Goal: Information Seeking & Learning: Learn about a topic

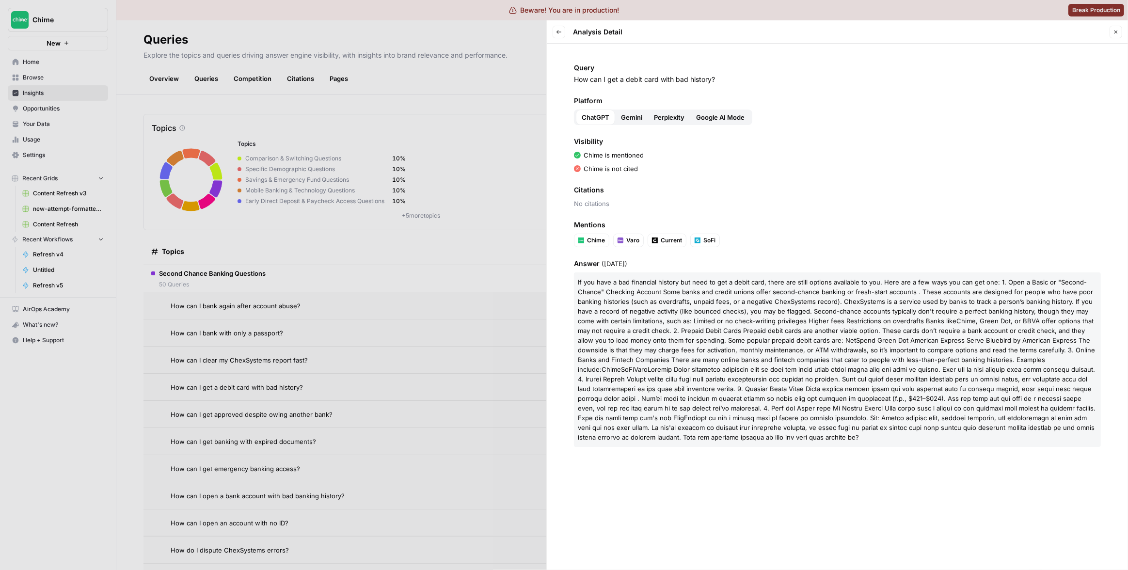
scroll to position [35, 0]
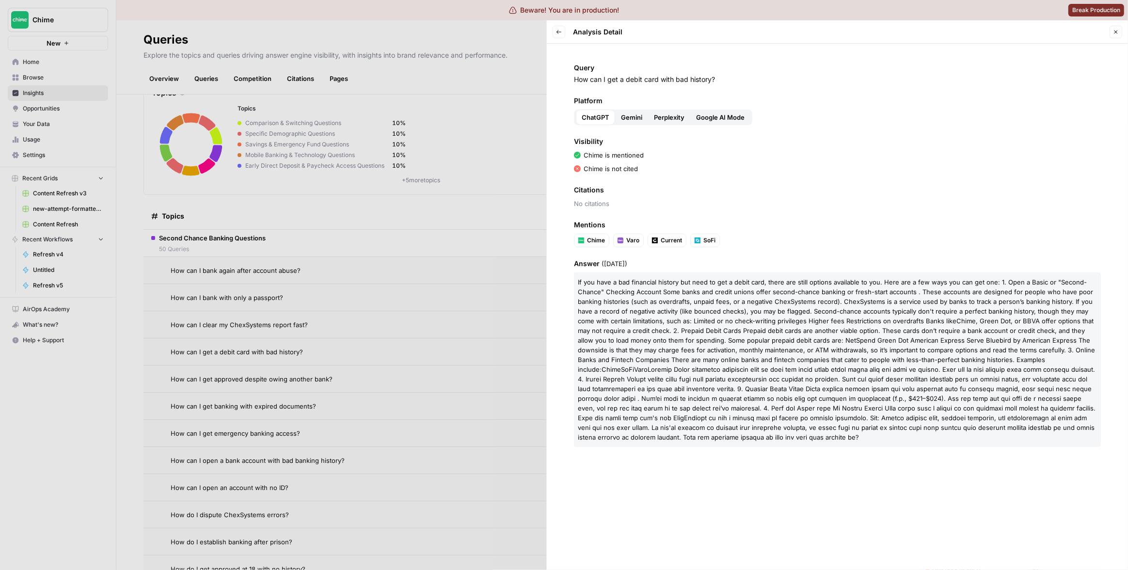
click at [477, 174] on div at bounding box center [564, 285] width 1128 height 570
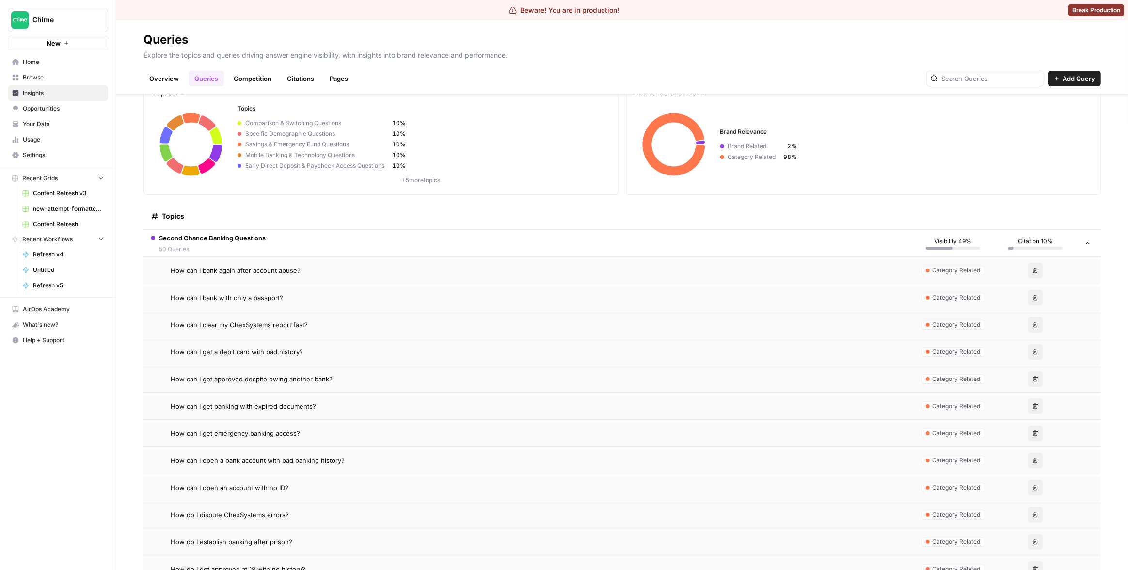
click at [486, 272] on div "How can I bank again after account abuse?" at bounding box center [537, 271] width 733 height 10
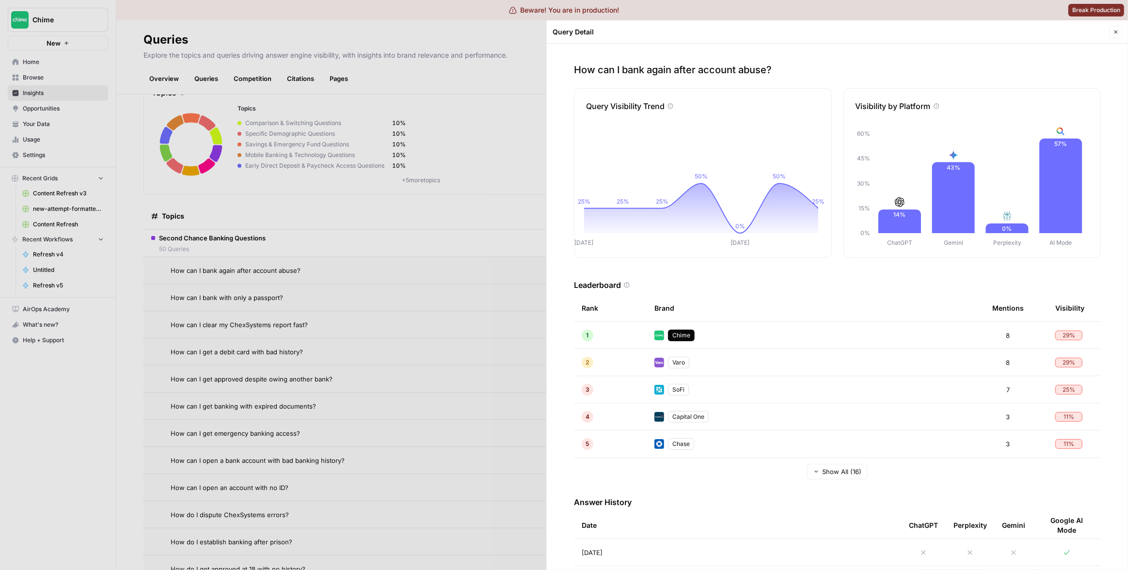
scroll to position [147, 0]
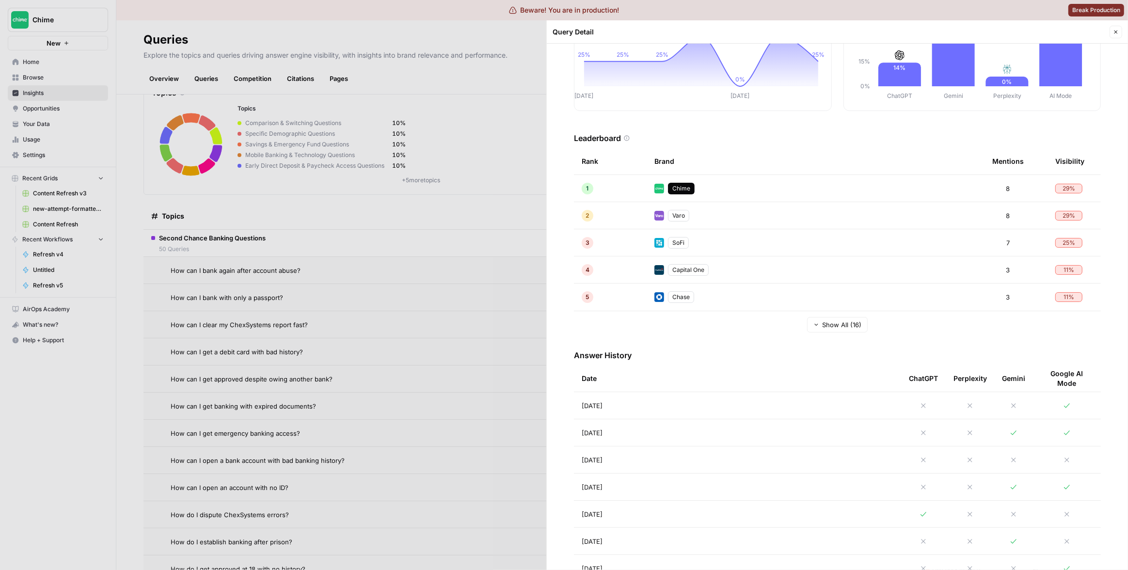
click at [725, 429] on td "[DATE]" at bounding box center [737, 432] width 327 height 27
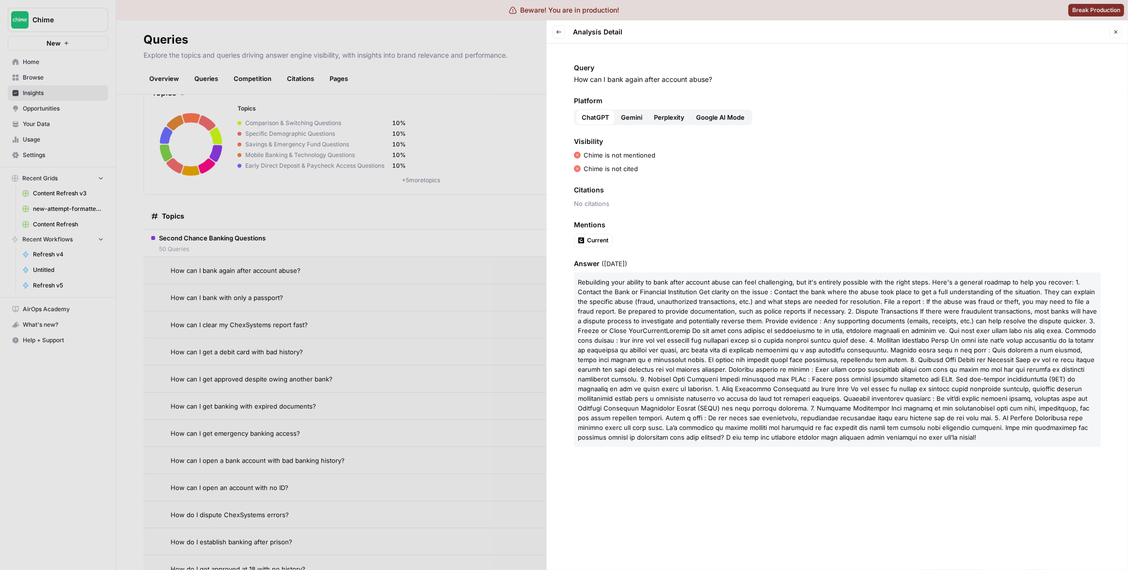
click at [651, 309] on span "Rebuilding your ability to bank after account abuse can feel challenging, but i…" at bounding box center [837, 306] width 519 height 56
click at [460, 256] on div at bounding box center [564, 285] width 1128 height 570
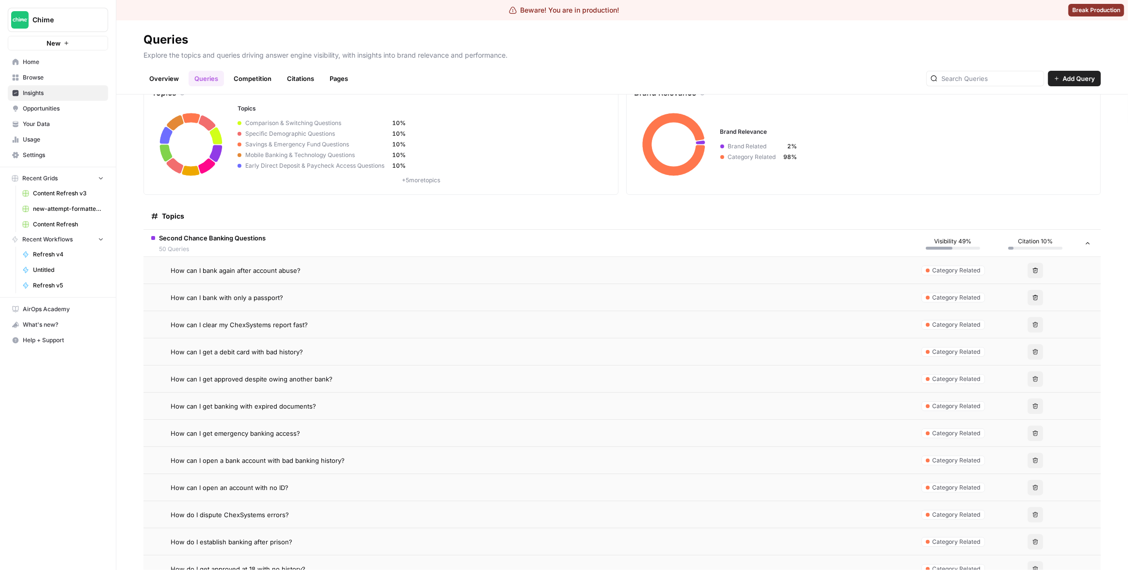
click at [349, 274] on div "How can I bank again after account abuse?" at bounding box center [537, 271] width 733 height 10
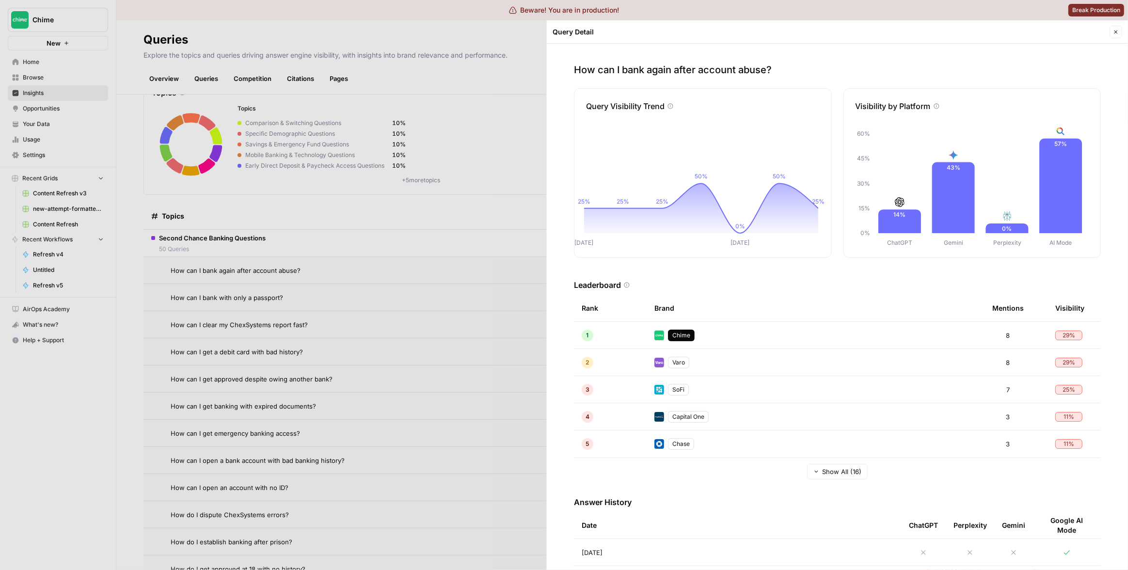
scroll to position [218, 0]
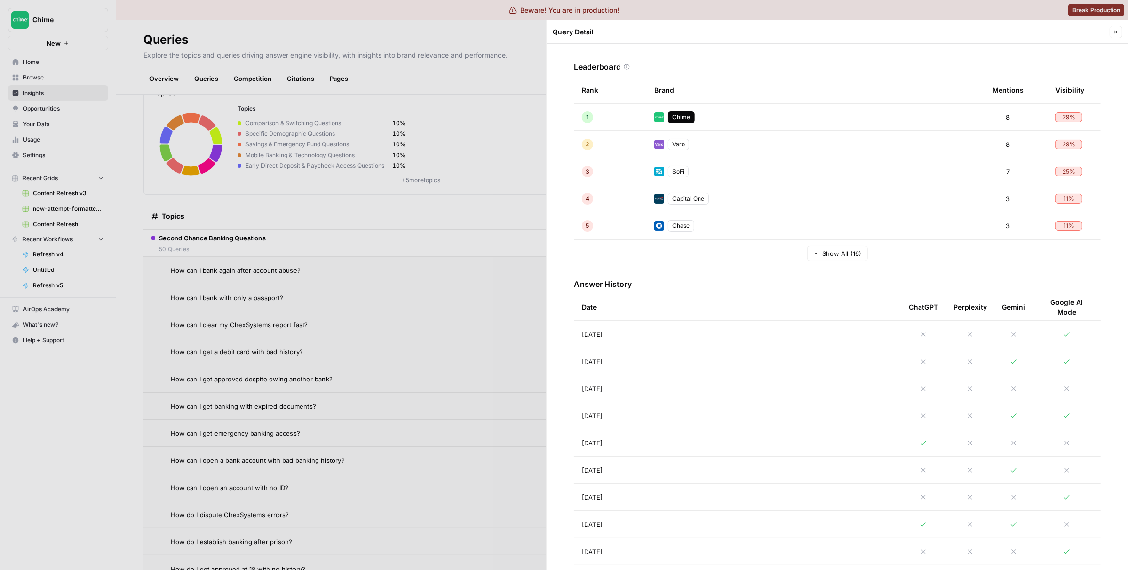
click at [703, 338] on td "[DATE]" at bounding box center [737, 334] width 327 height 27
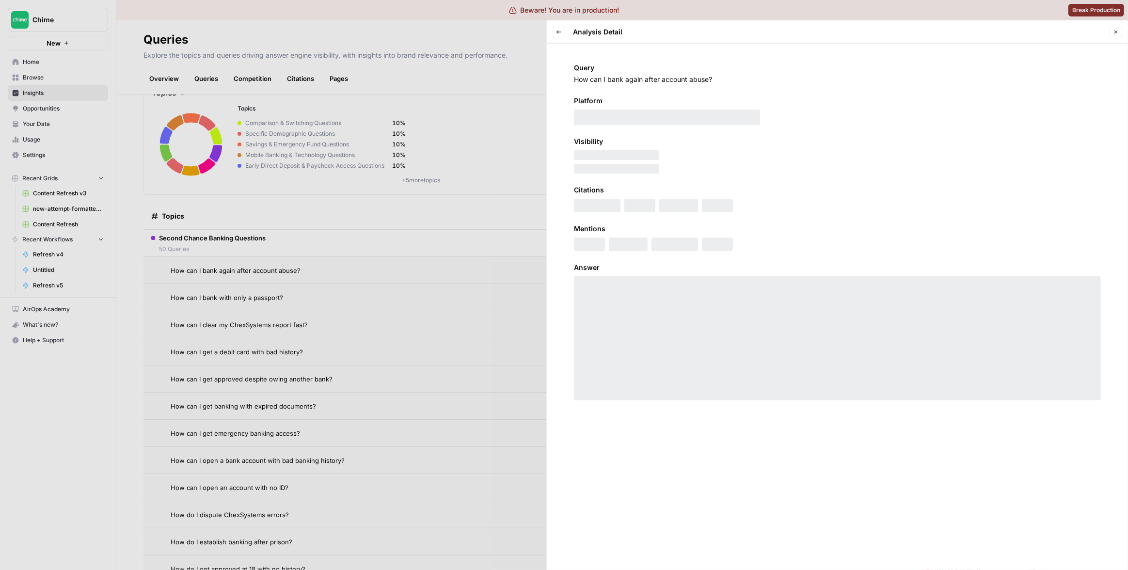
click at [556, 27] on button "Back" at bounding box center [559, 32] width 13 height 13
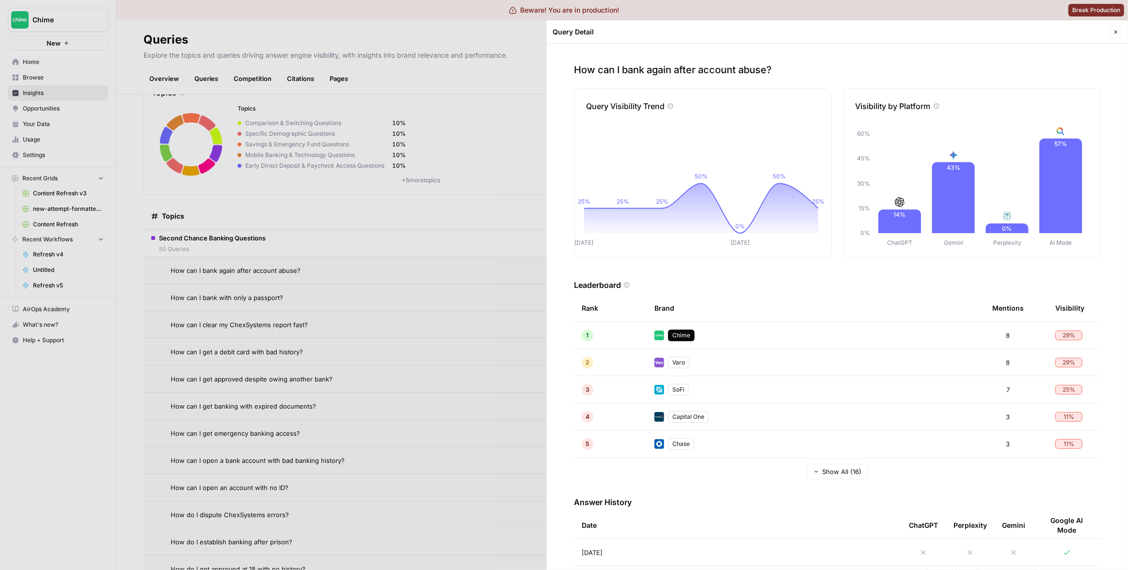
scroll to position [118, 0]
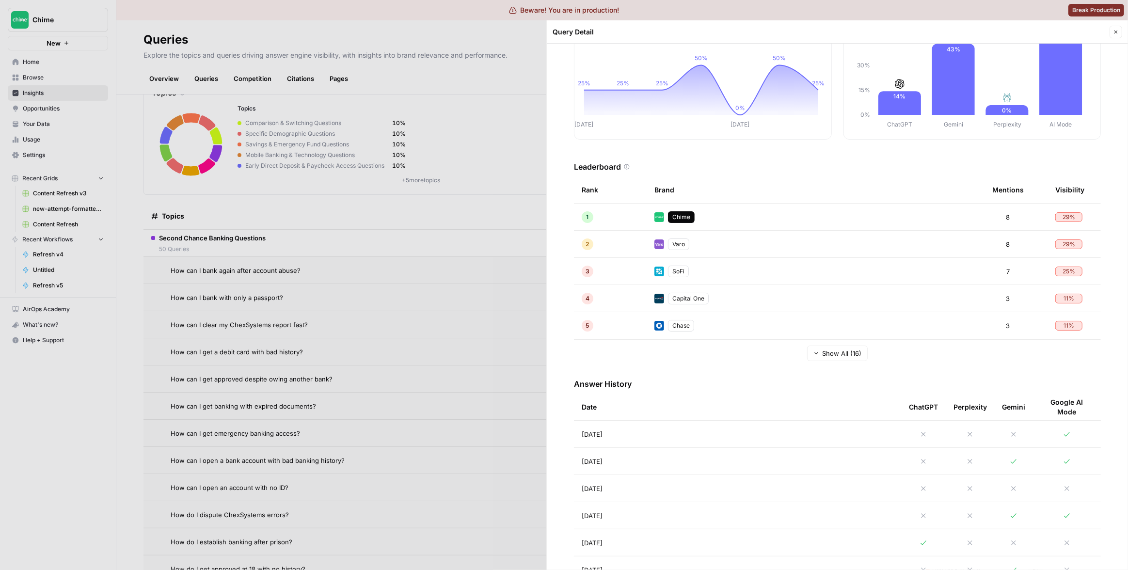
click at [674, 460] on td "[DATE]" at bounding box center [737, 461] width 327 height 27
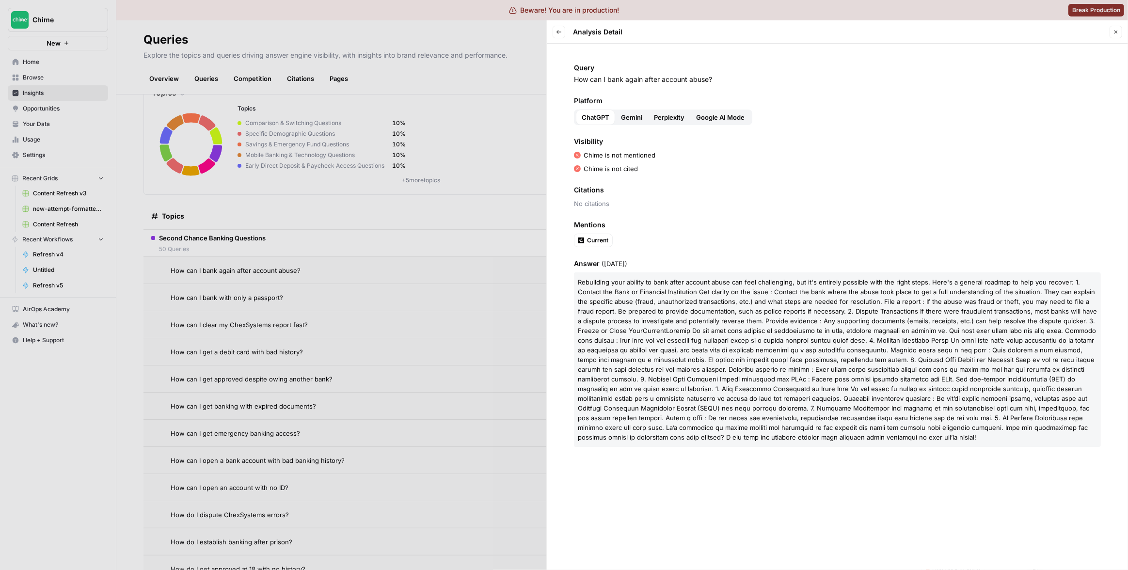
click at [443, 240] on div at bounding box center [564, 285] width 1128 height 570
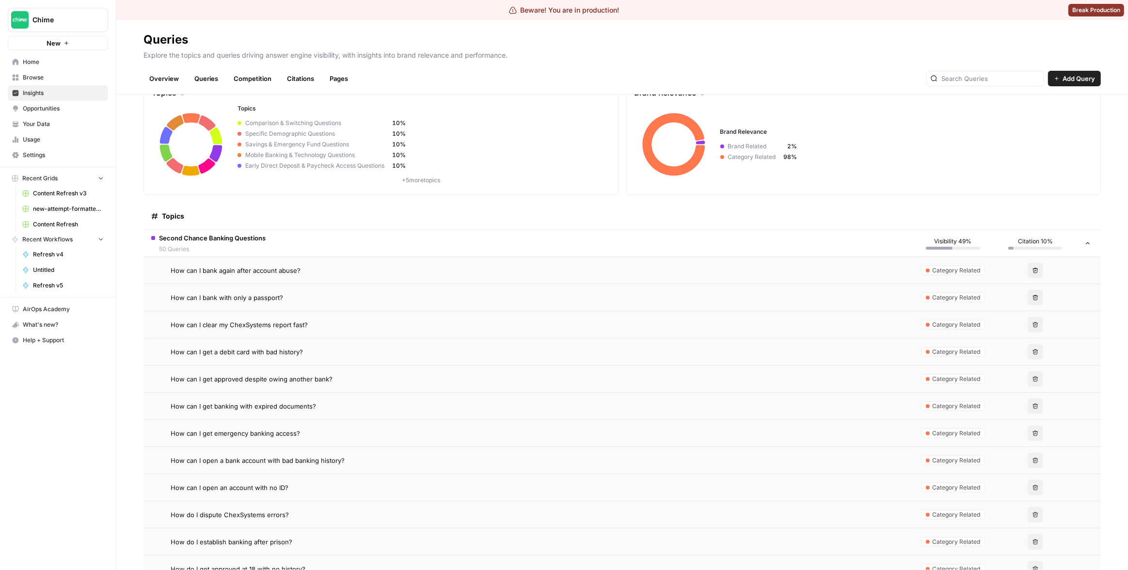
click at [447, 227] on div "Topics" at bounding box center [527, 216] width 753 height 27
click at [429, 267] on div "How can I bank again after account abuse?" at bounding box center [537, 271] width 733 height 10
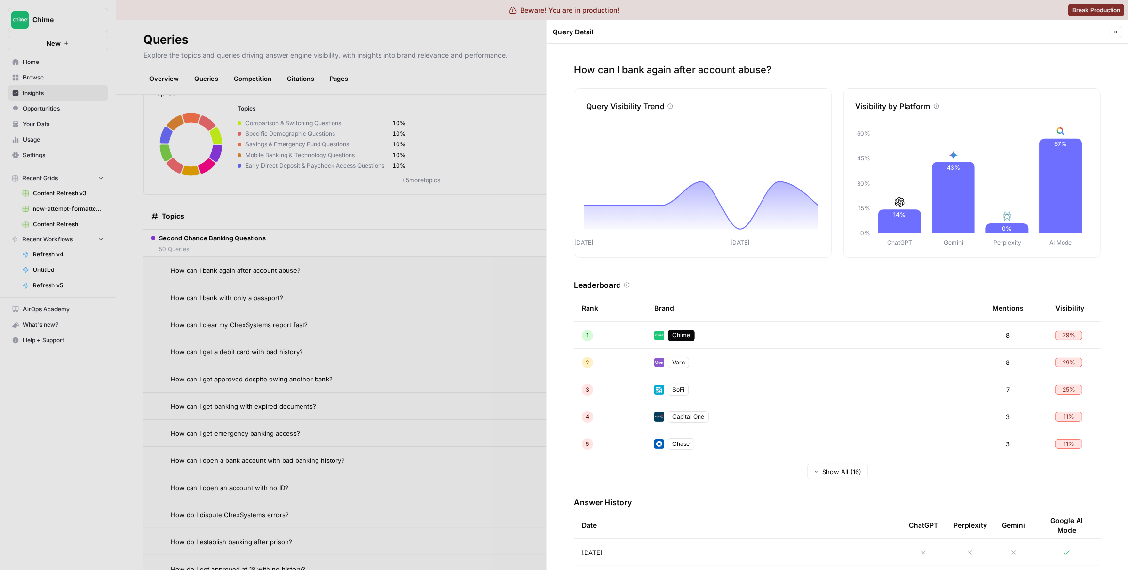
click at [435, 237] on div at bounding box center [564, 285] width 1128 height 570
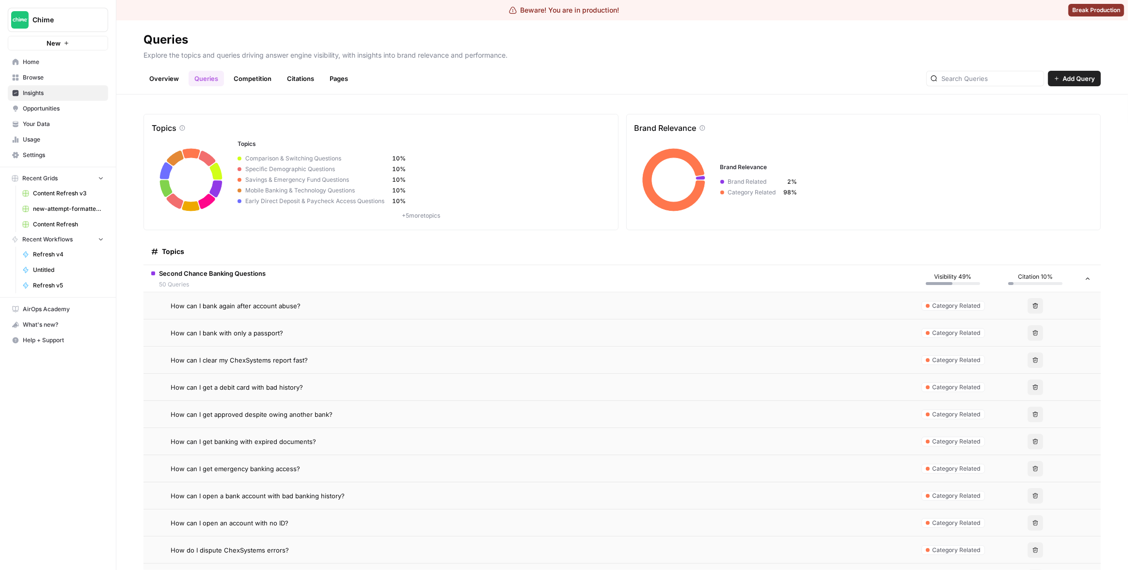
click at [498, 312] on td "How can I bank again after account abuse?" at bounding box center [527, 305] width 768 height 27
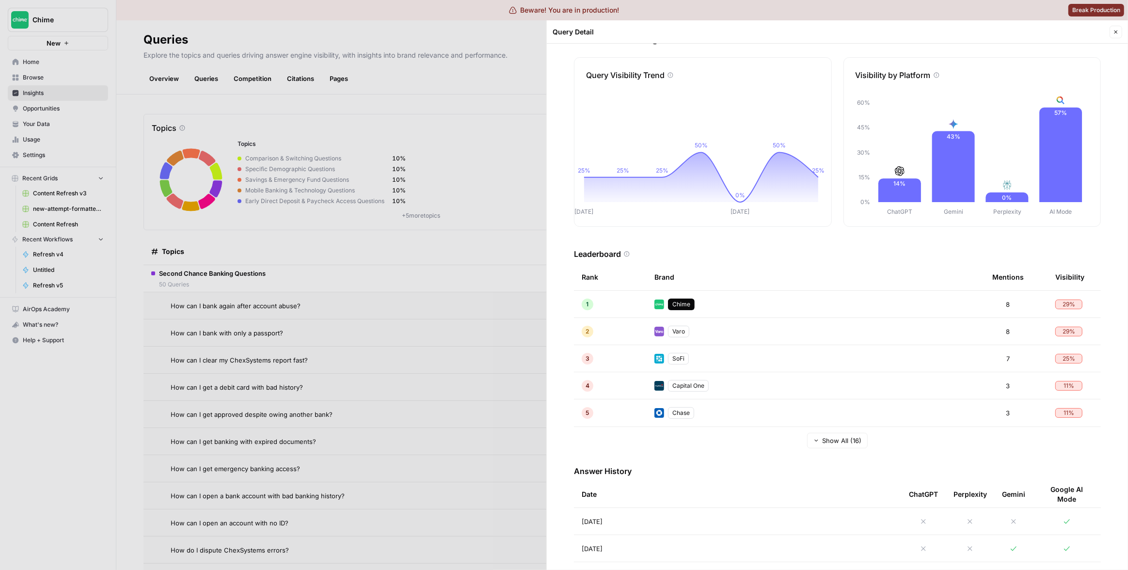
scroll to position [49, 0]
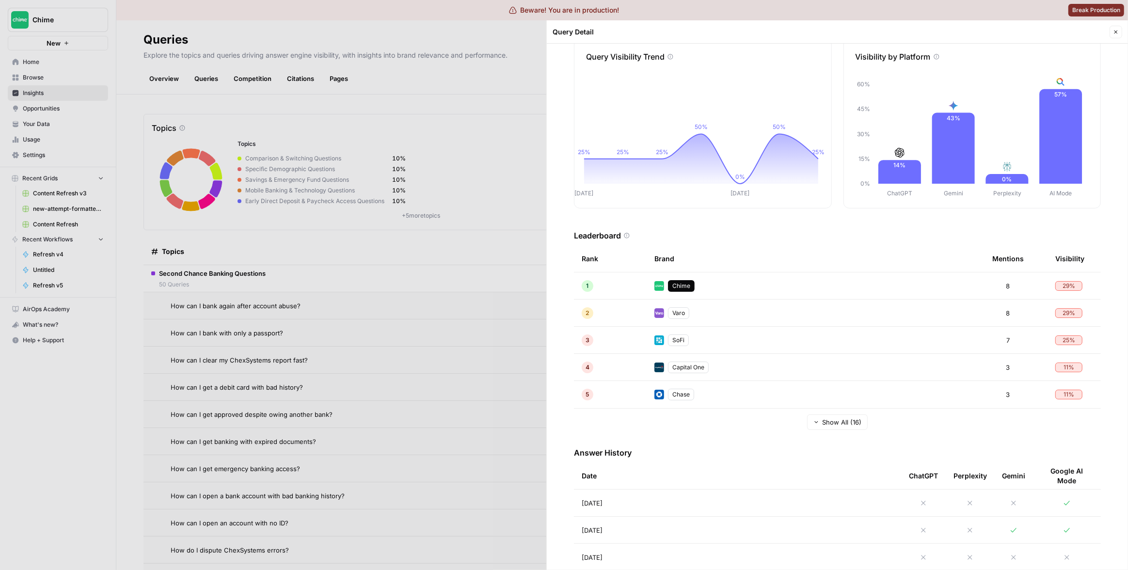
click at [449, 395] on div at bounding box center [564, 285] width 1128 height 570
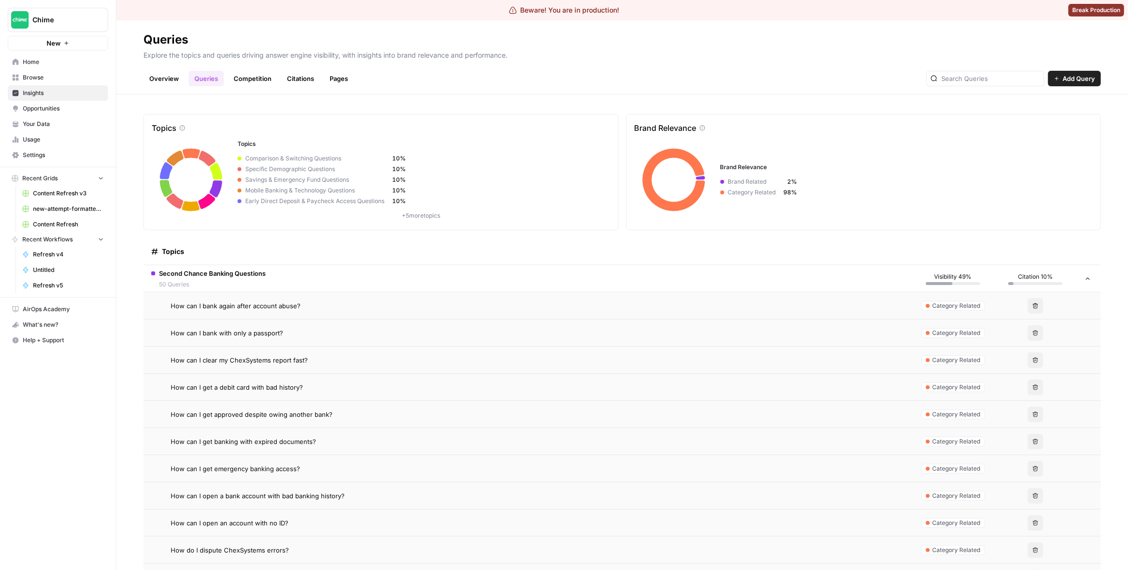
click at [431, 416] on div "How can I get approved despite owing another bank?" at bounding box center [537, 415] width 733 height 10
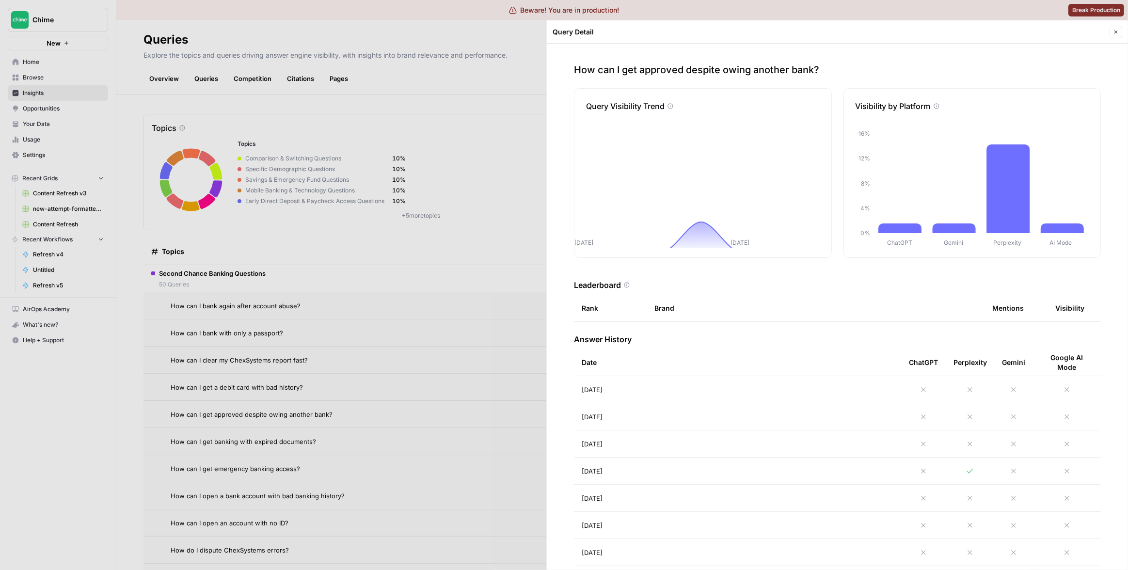
click at [387, 316] on div at bounding box center [564, 285] width 1128 height 570
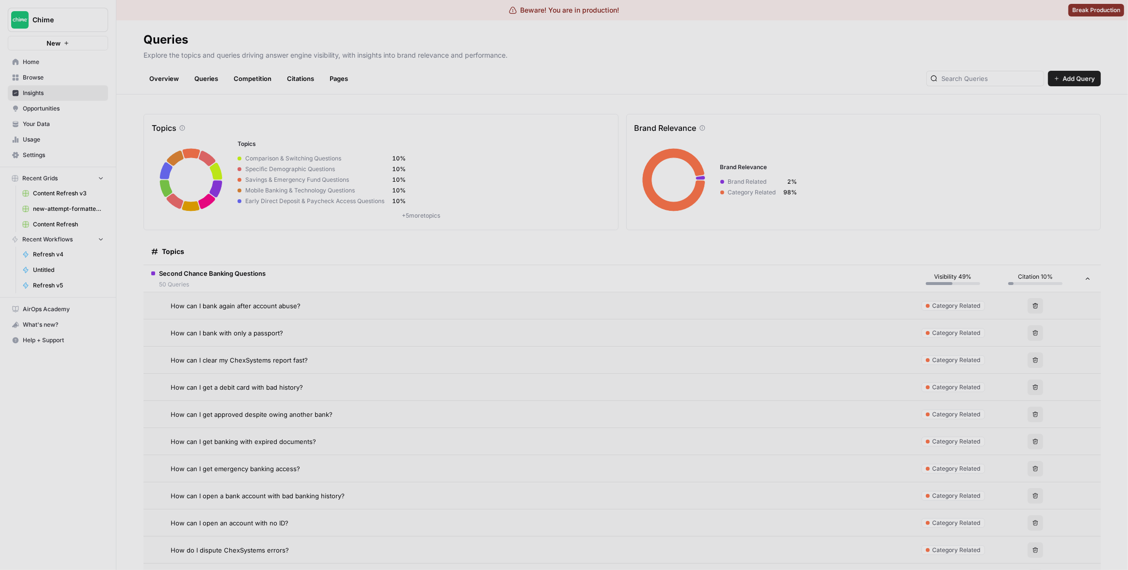
click at [389, 280] on td "Second Chance Banking Questions 50 Queries" at bounding box center [527, 278] width 768 height 27
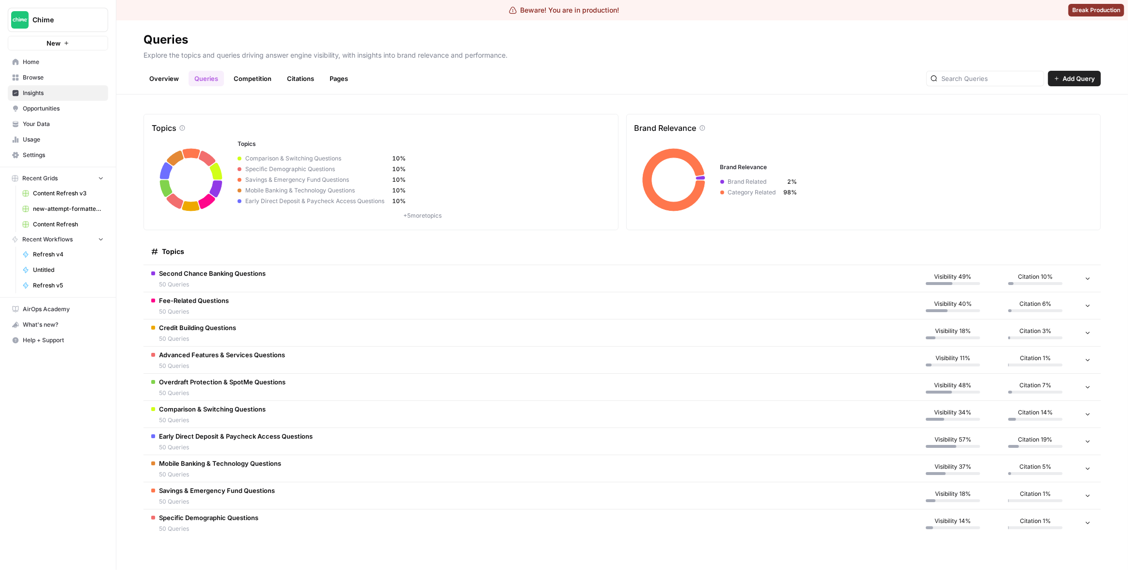
click at [522, 327] on td "Credit Building Questions 50 Queries" at bounding box center [527, 332] width 768 height 27
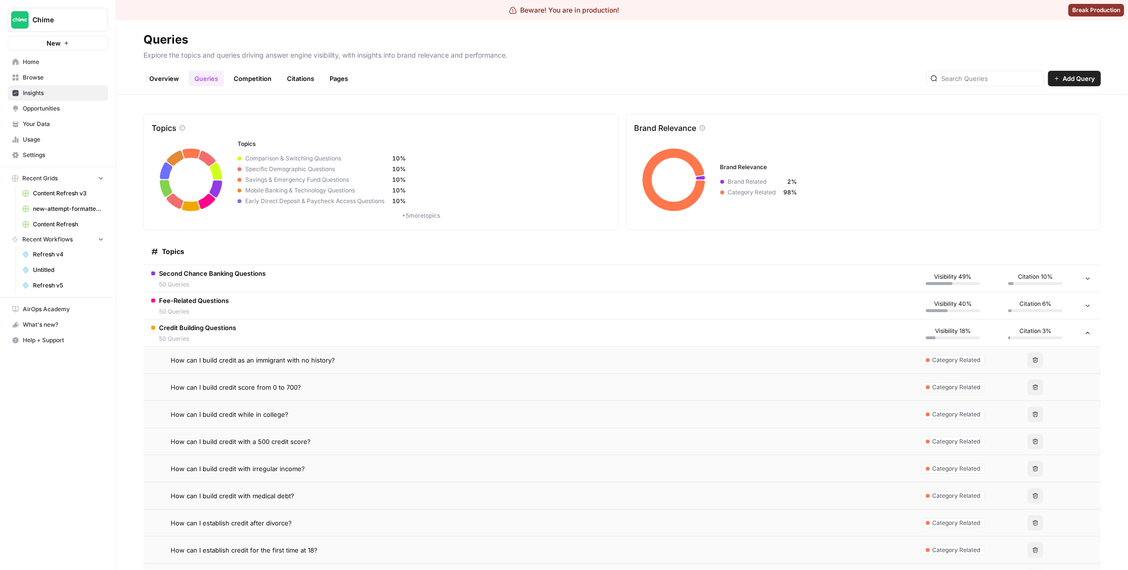
click at [529, 391] on div "How can I build credit score from 0 to 700?" at bounding box center [537, 387] width 733 height 10
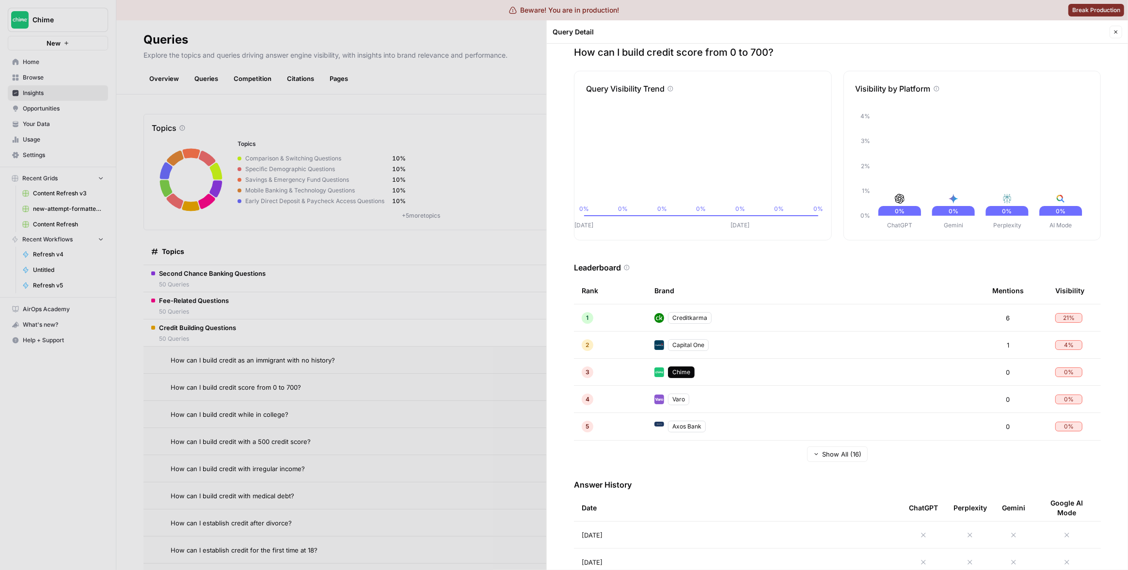
scroll to position [23, 0]
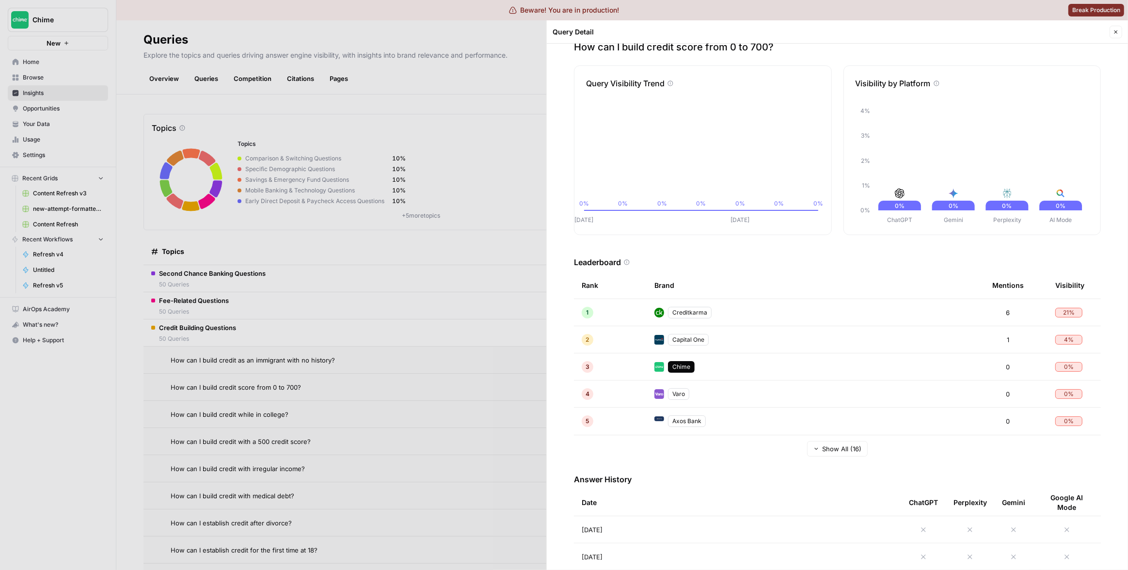
click at [395, 352] on div at bounding box center [564, 285] width 1128 height 570
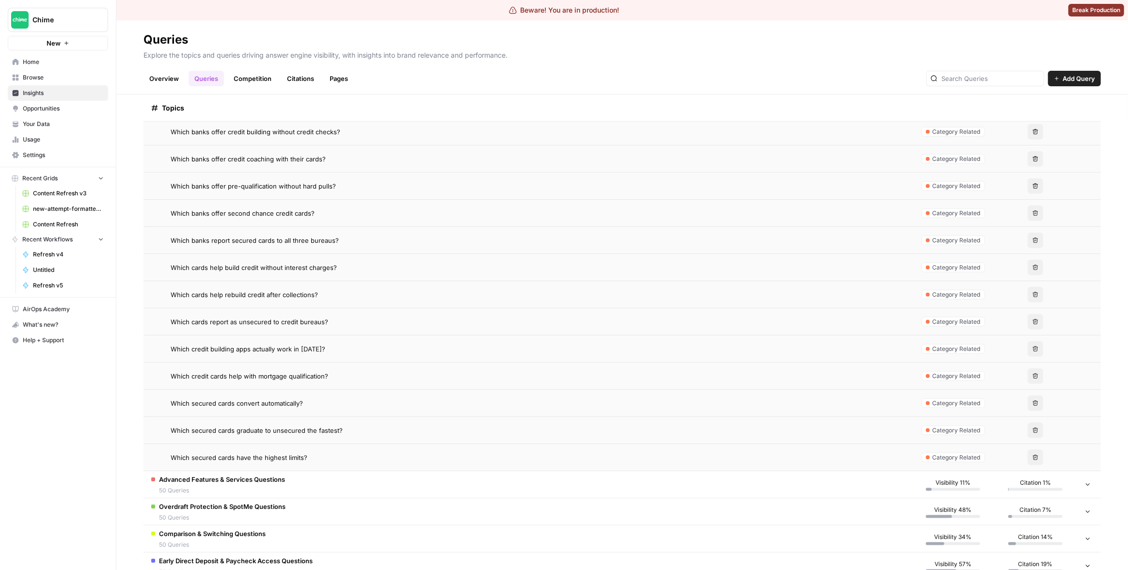
scroll to position [1284, 0]
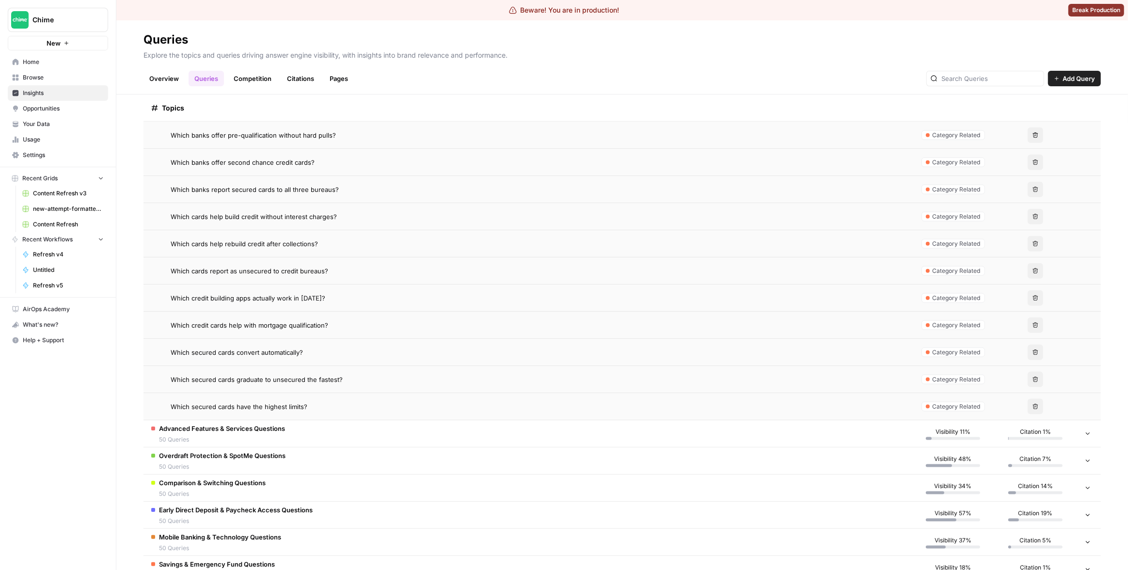
click at [400, 439] on td "Advanced Features & Services Questions 50 Queries" at bounding box center [527, 433] width 768 height 27
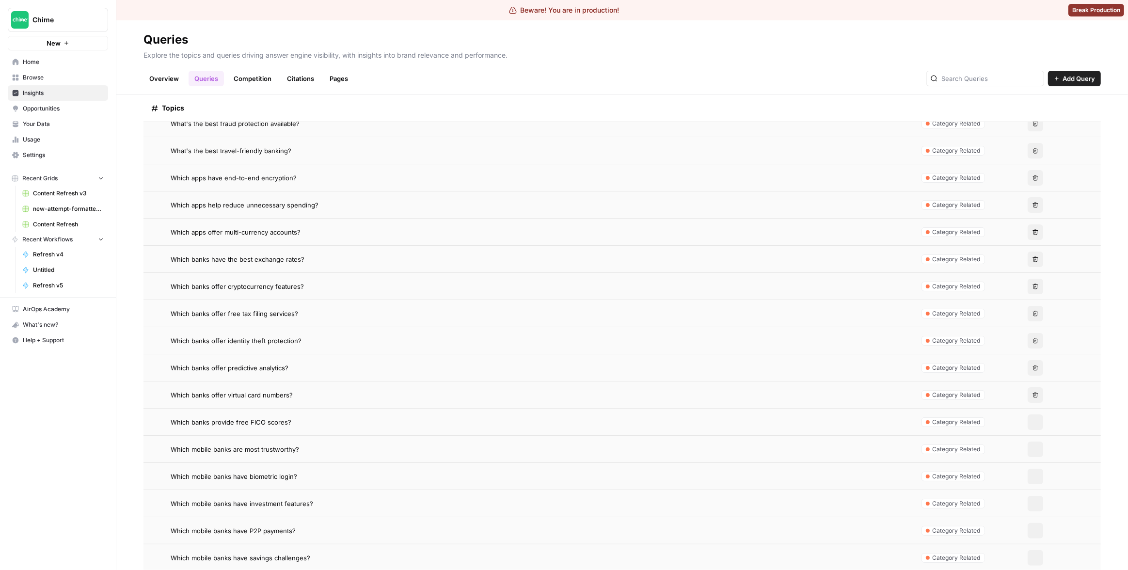
scroll to position [2700, 0]
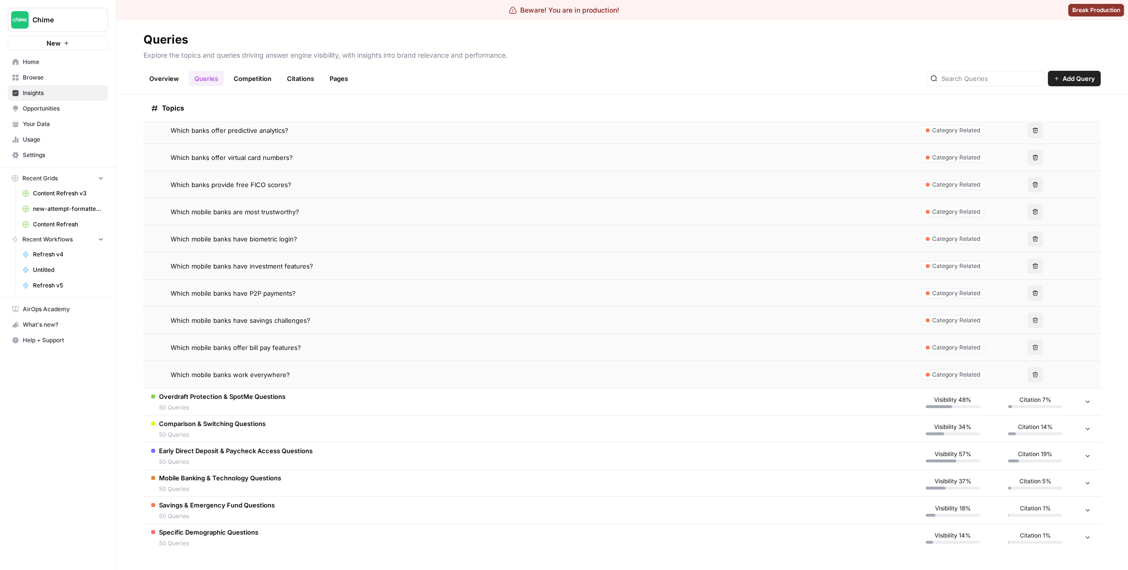
click at [374, 419] on td "Comparison & Switching Questions 50 Queries" at bounding box center [527, 428] width 768 height 27
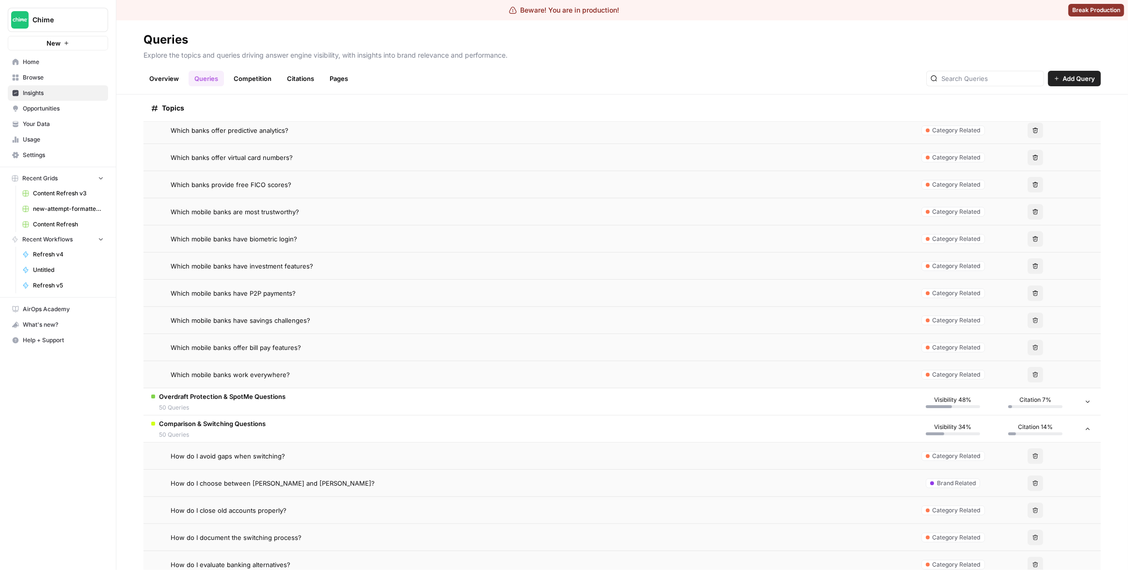
click at [376, 407] on td "Overdraft Protection & SpotMe Questions 50 Queries" at bounding box center [527, 401] width 768 height 27
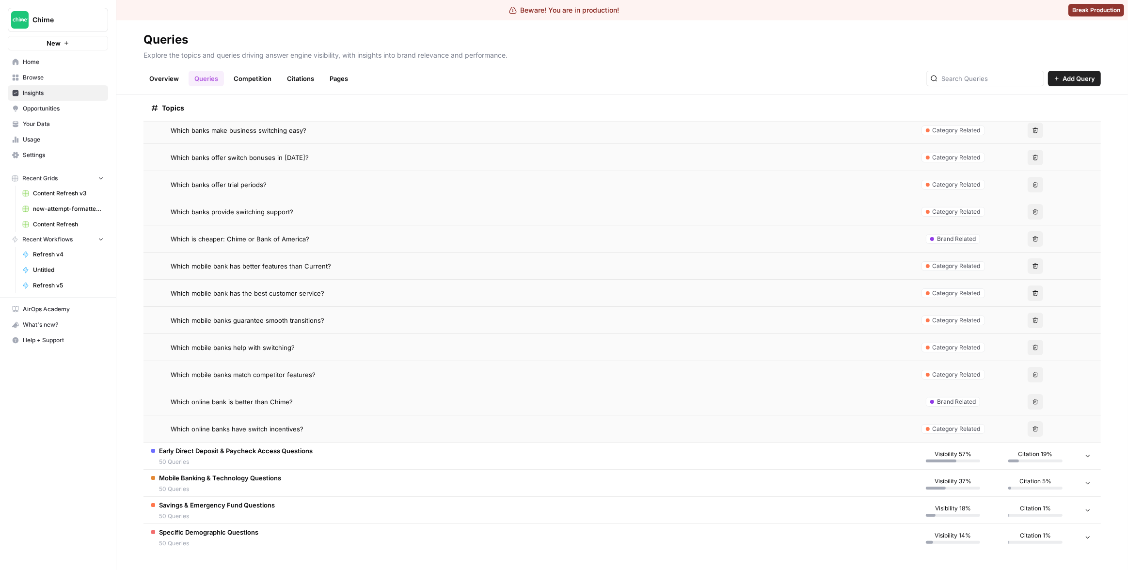
click at [340, 447] on td "Early Direct Deposit & Paycheck Access Questions 50 Queries" at bounding box center [527, 456] width 768 height 27
click at [334, 492] on td "Mobile Banking & Technology Questions 50 Queries" at bounding box center [527, 483] width 768 height 27
click at [331, 512] on td "Savings & Emergency Fund Questions 50 Queries" at bounding box center [527, 510] width 768 height 27
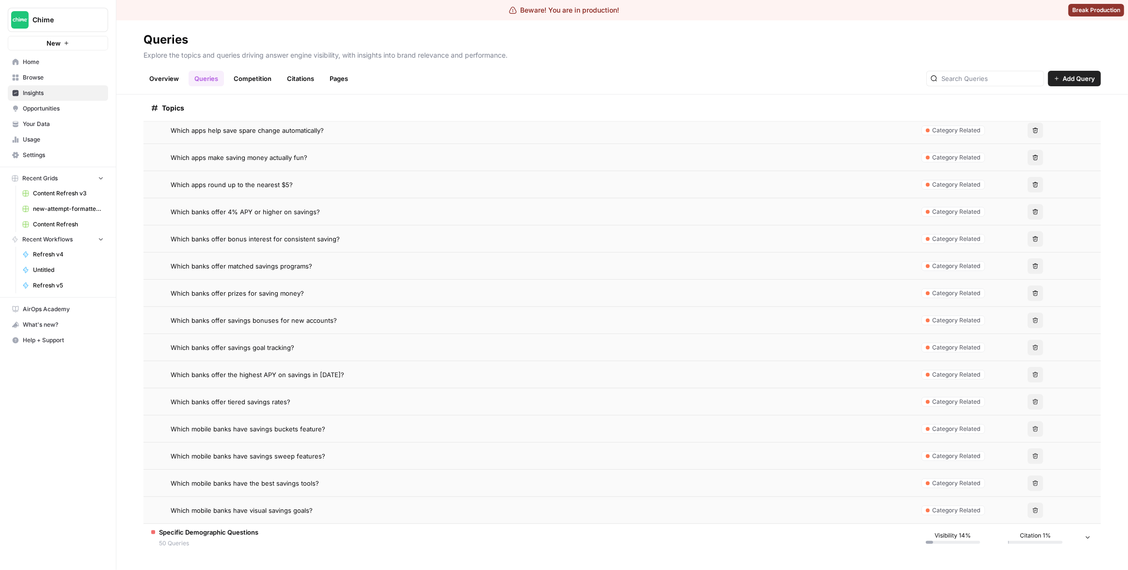
click at [321, 539] on td "Specific Demographic Questions 50 Queries" at bounding box center [527, 537] width 768 height 27
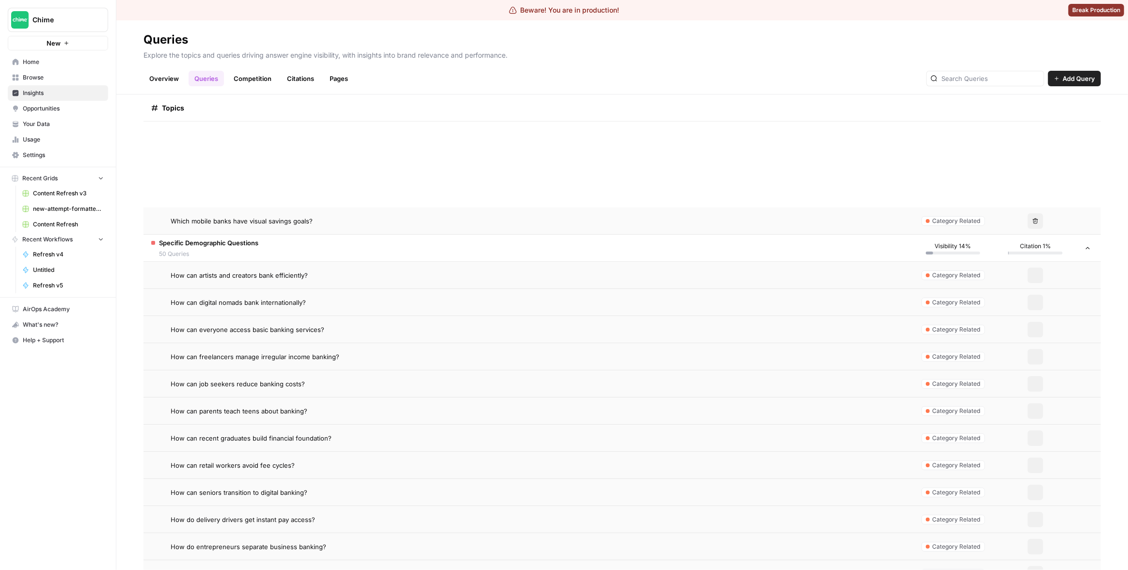
scroll to position [10843, 0]
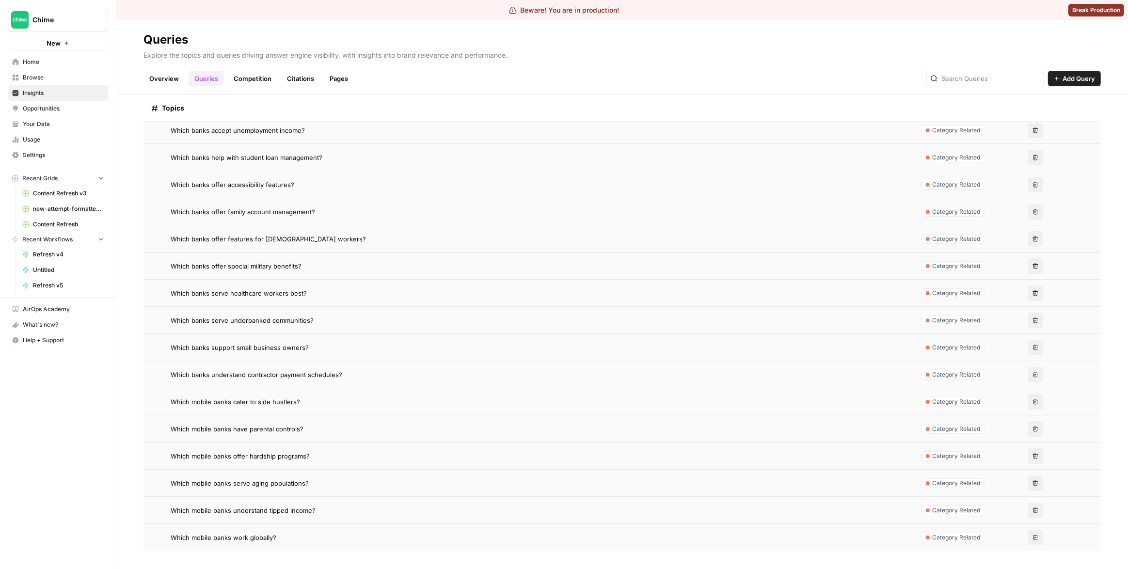
click at [129, 438] on div "Topics Topics Comparison & Switching Questions 10% Specific Demographic Questio…" at bounding box center [622, 333] width 1012 height 476
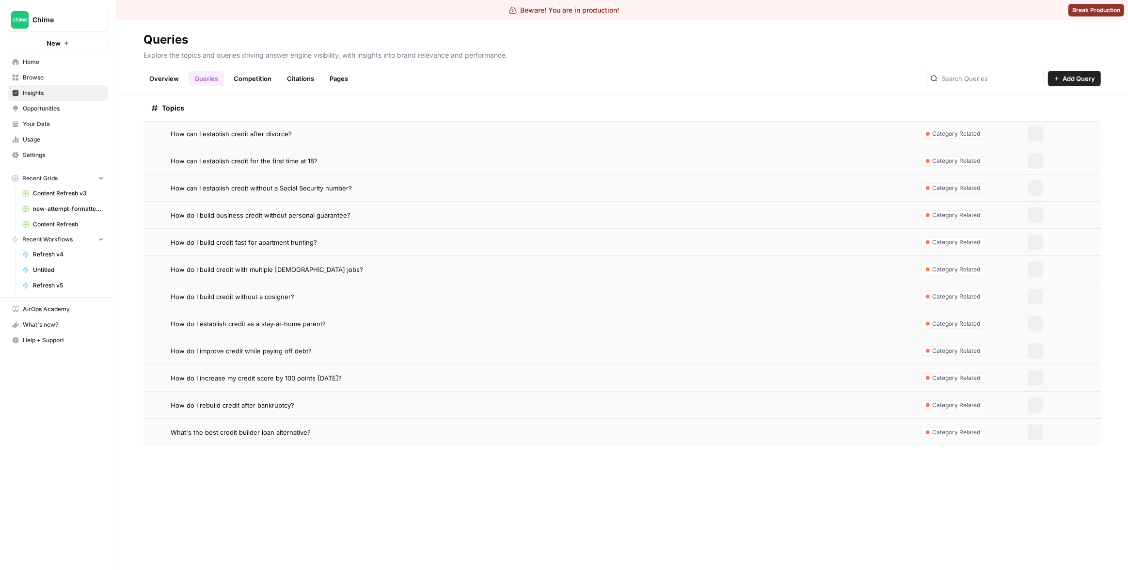
scroll to position [0, 0]
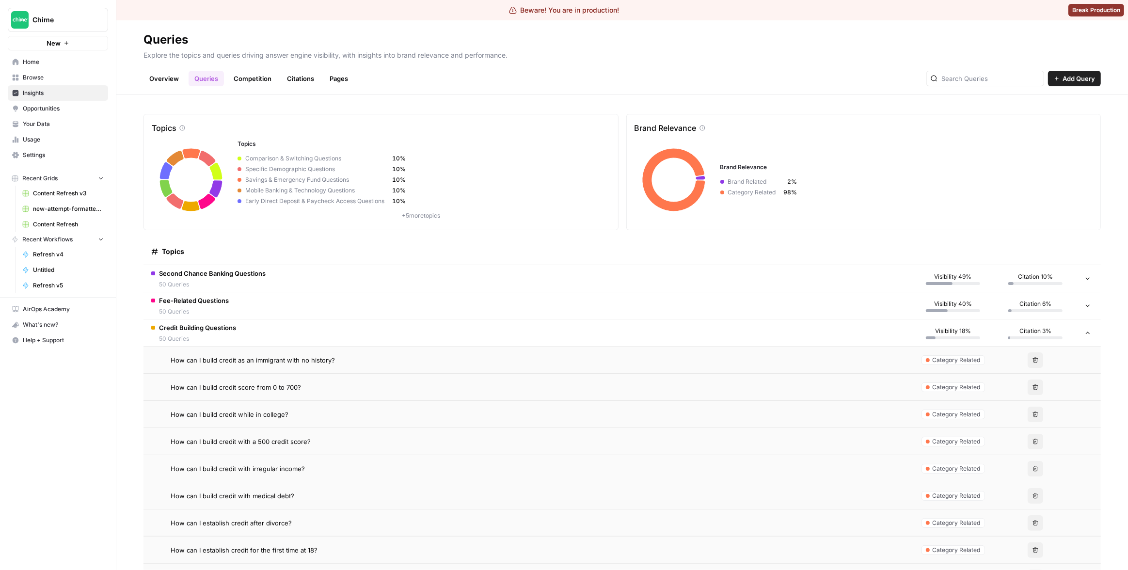
click at [478, 333] on td "Credit Building Questions 50 Queries" at bounding box center [527, 332] width 768 height 27
click at [456, 300] on td "Fee-Related Questions 50 Queries" at bounding box center [527, 305] width 768 height 27
click at [413, 299] on td "Fee-Related Questions 50 Queries" at bounding box center [527, 305] width 768 height 27
click at [375, 338] on td "Credit Building Questions 50 Queries" at bounding box center [527, 332] width 768 height 27
click at [355, 323] on td "Credit Building Questions 50 Queries" at bounding box center [527, 332] width 768 height 27
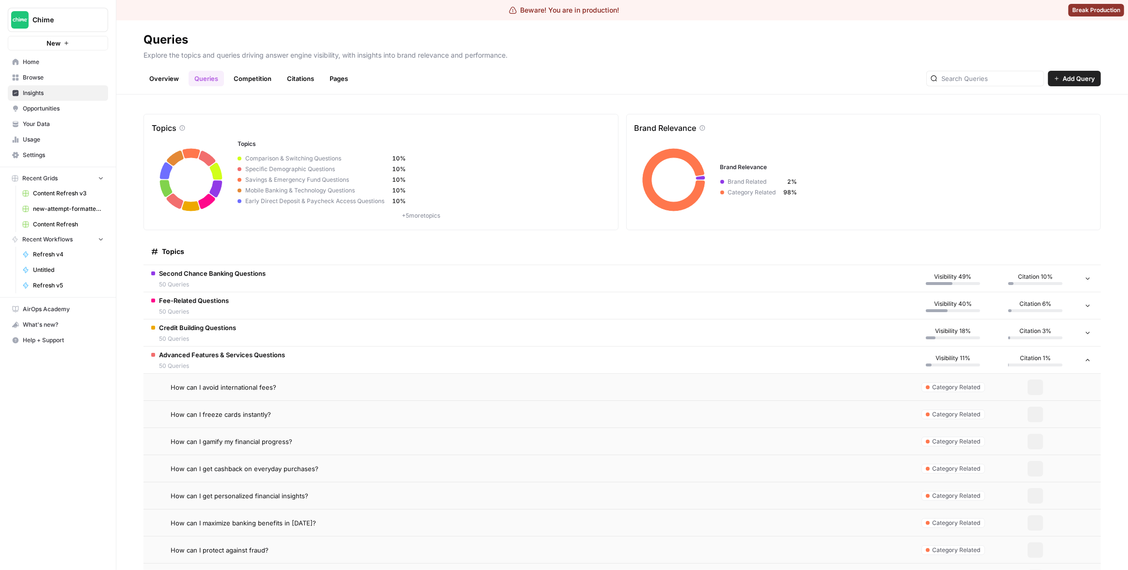
click at [335, 351] on td "Advanced Features & Services Questions 50 Queries" at bounding box center [527, 360] width 768 height 27
click at [316, 386] on td "Overdraft Protection & SpotMe Questions 50 Queries" at bounding box center [527, 387] width 768 height 27
click at [306, 416] on td "Comparison & Switching Questions 50 Queries" at bounding box center [527, 414] width 768 height 27
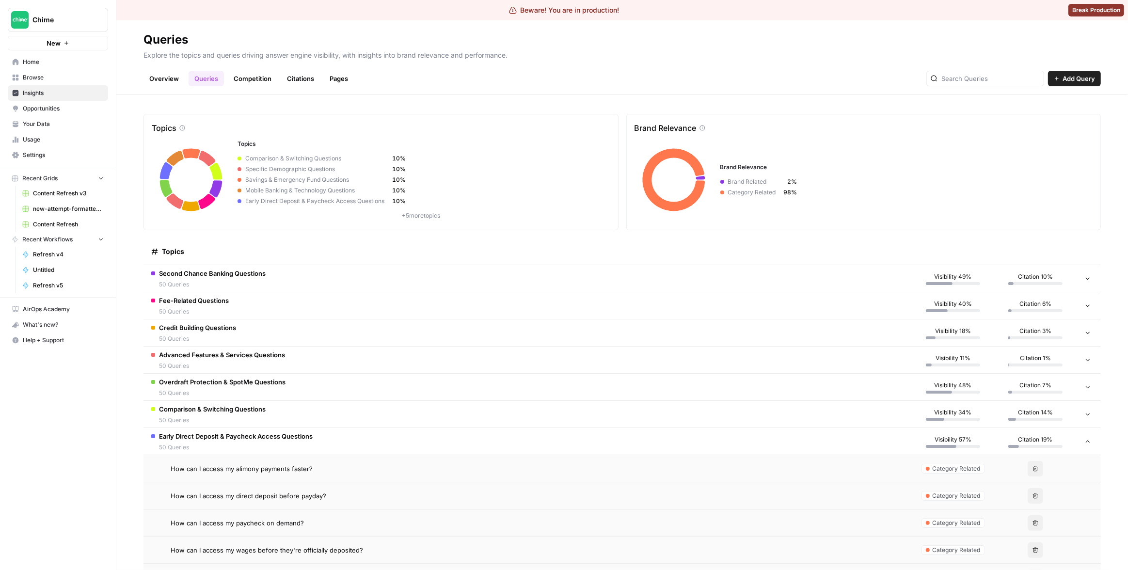
click at [300, 437] on span "Early Direct Deposit & Paycheck Access Questions" at bounding box center [236, 436] width 154 height 10
click at [291, 462] on td "Mobile Banking & Technology Questions 50 Queries" at bounding box center [527, 468] width 768 height 27
click at [277, 506] on td "Savings & Emergency Fund Questions 50 Queries" at bounding box center [527, 495] width 768 height 27
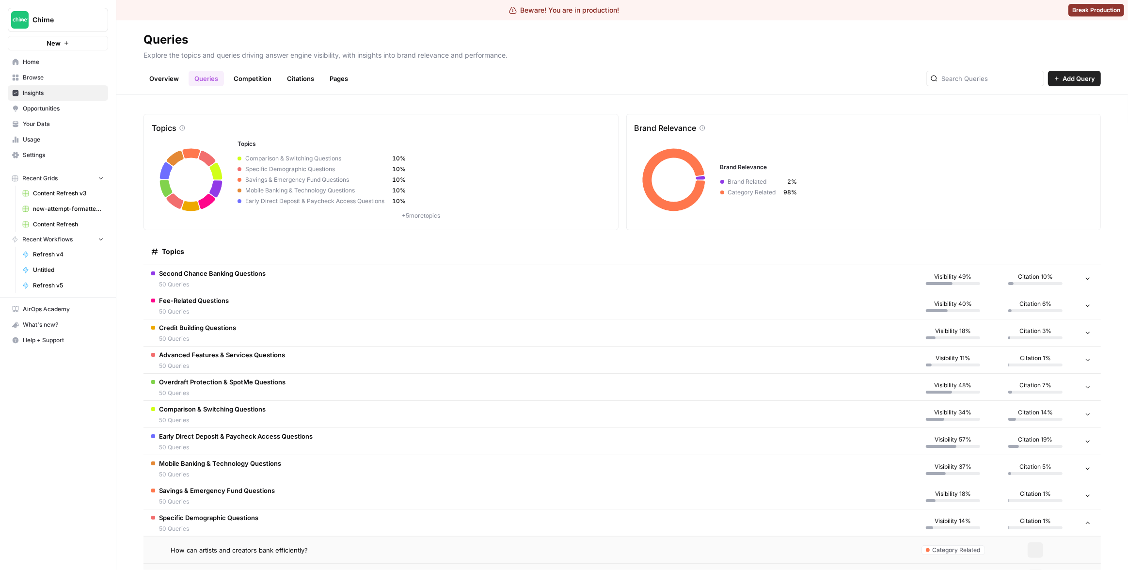
scroll to position [78, 0]
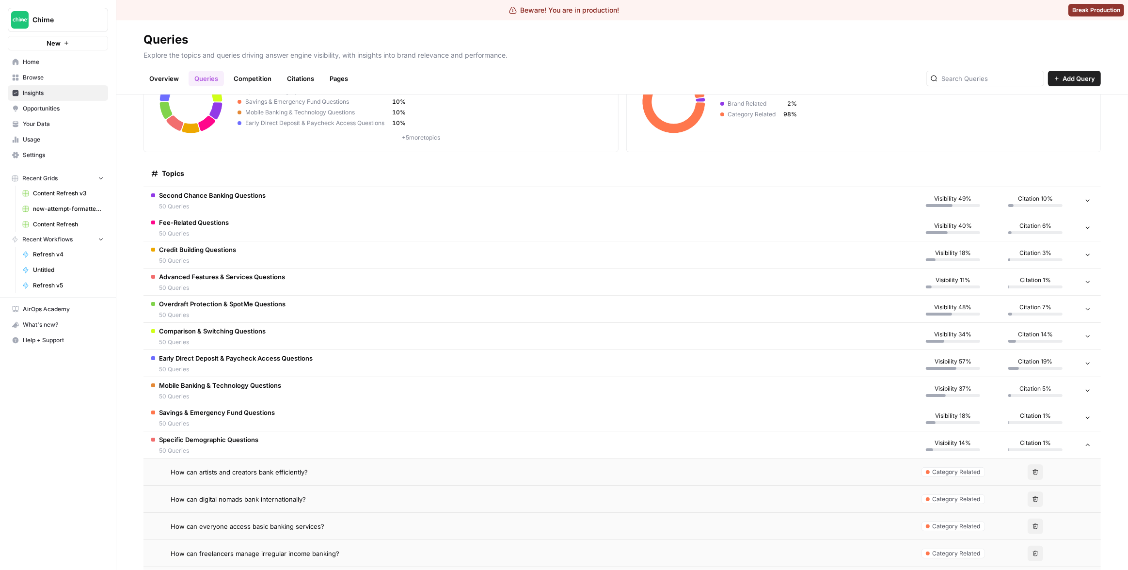
click at [283, 451] on td "Specific Demographic Questions 50 Queries" at bounding box center [527, 444] width 768 height 27
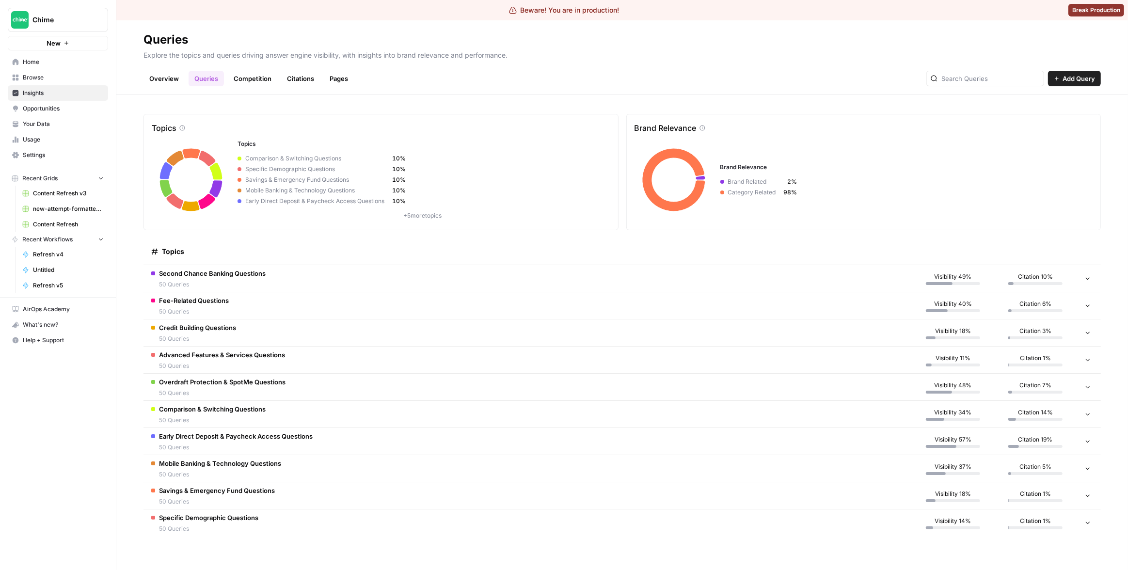
click at [522, 245] on div "Topics" at bounding box center [527, 251] width 753 height 27
click at [751, 38] on h2 "Queries" at bounding box center [621, 40] width 957 height 16
click at [378, 273] on td "Second Chance Banking Questions 50 Queries" at bounding box center [527, 278] width 768 height 27
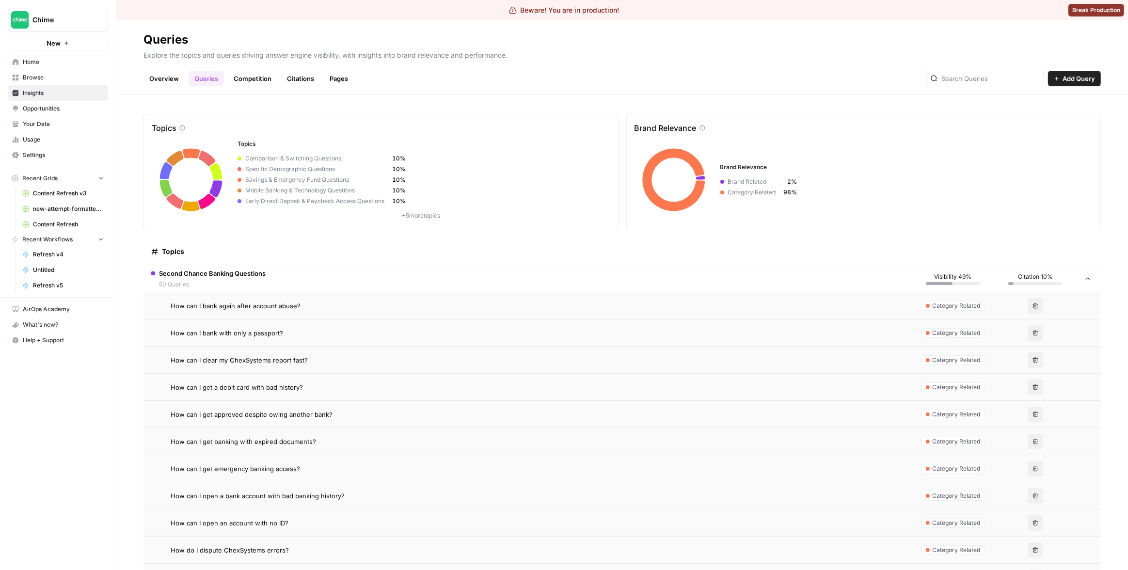
click at [362, 301] on div "How can I bank again after account abuse?" at bounding box center [537, 306] width 733 height 10
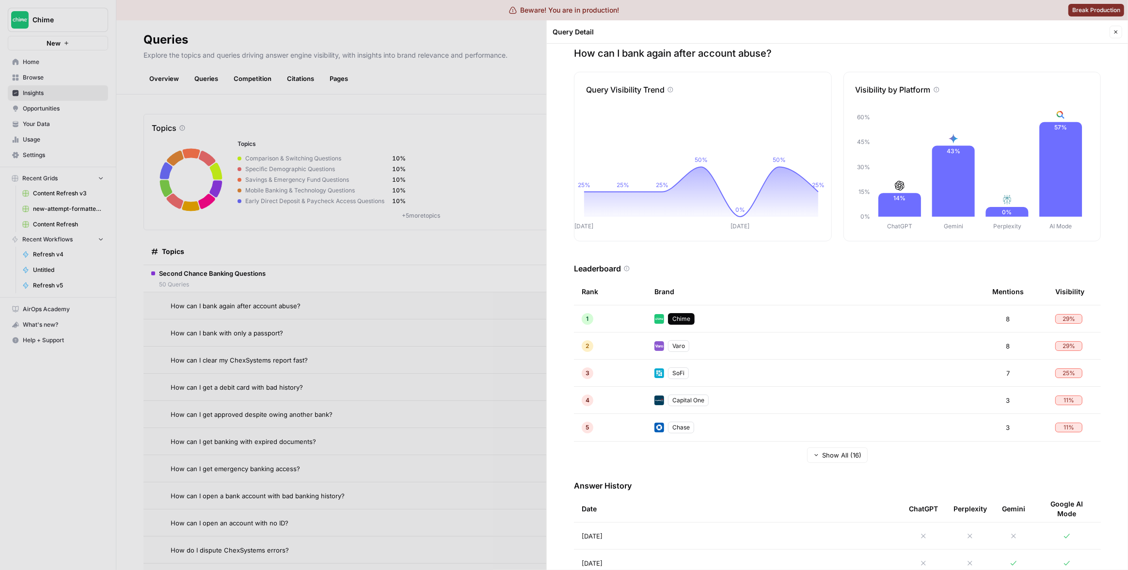
scroll to position [28, 0]
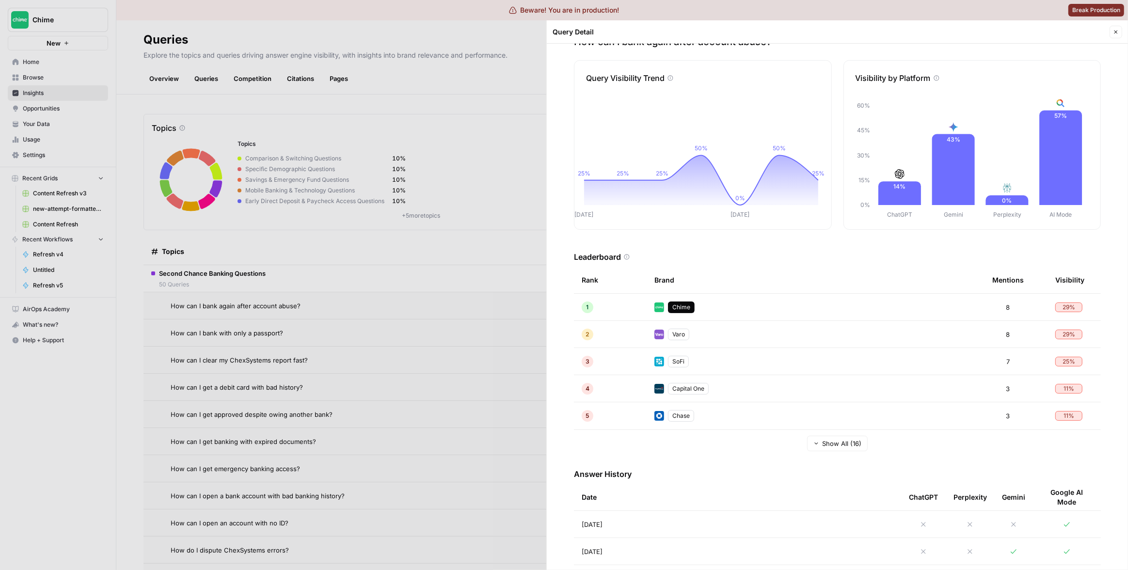
click at [481, 210] on div at bounding box center [564, 285] width 1128 height 570
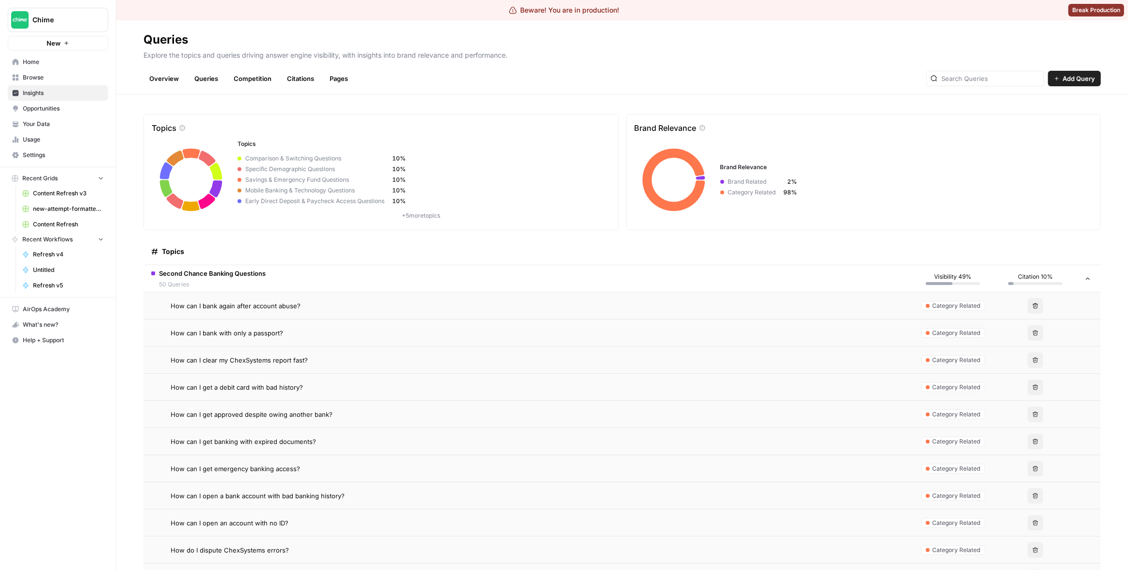
click at [432, 277] on td "Second Chance Banking Questions 50 Queries" at bounding box center [527, 278] width 768 height 27
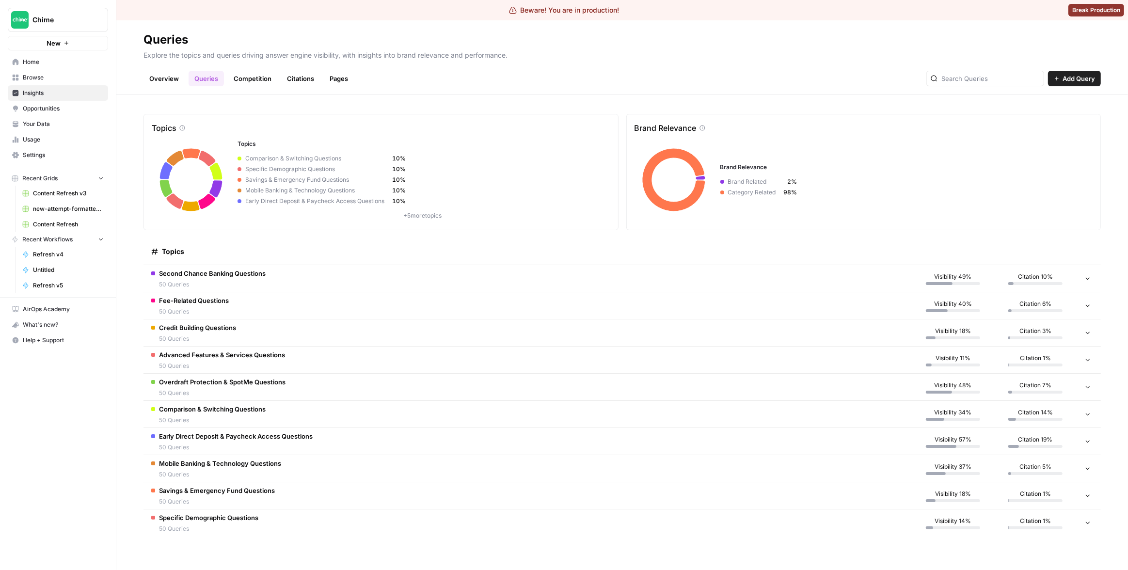
click at [299, 298] on td "Fee-Related Questions 50 Queries" at bounding box center [527, 305] width 768 height 27
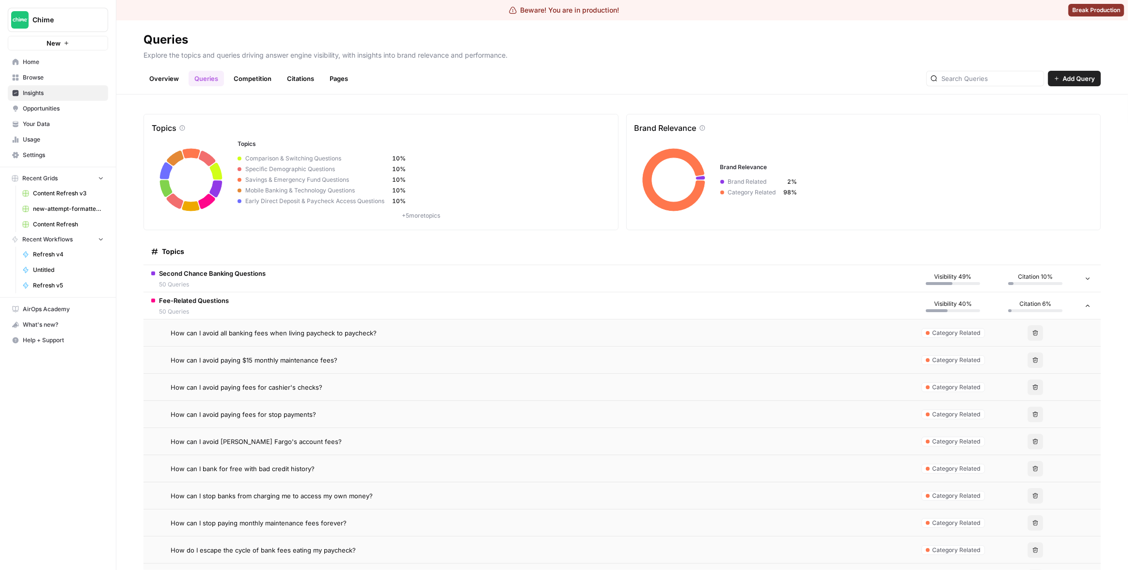
scroll to position [17, 0]
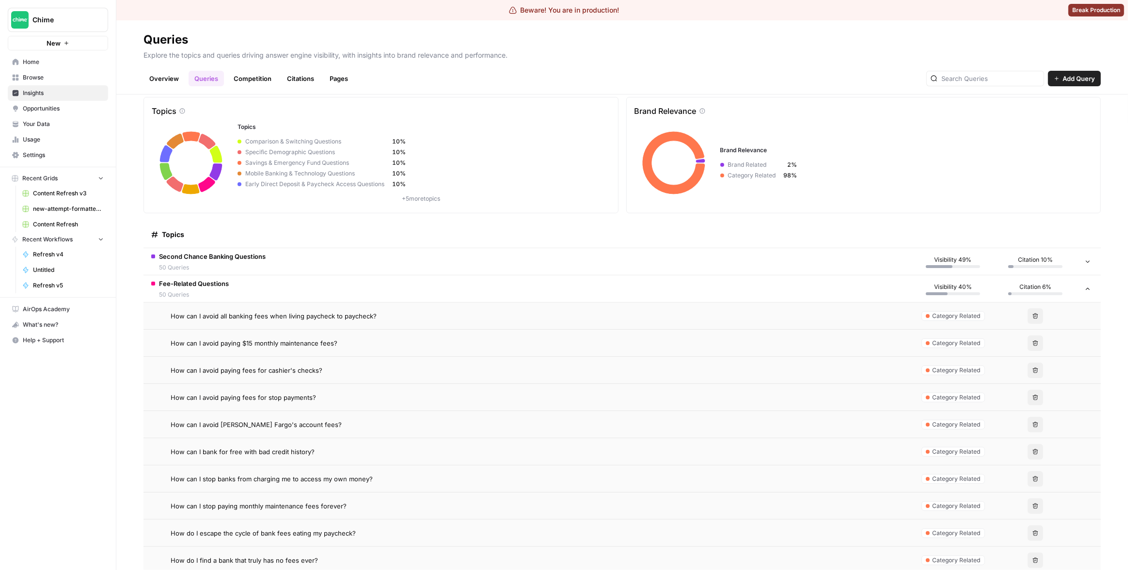
click at [324, 292] on td "Fee-Related Questions 50 Queries" at bounding box center [527, 288] width 768 height 27
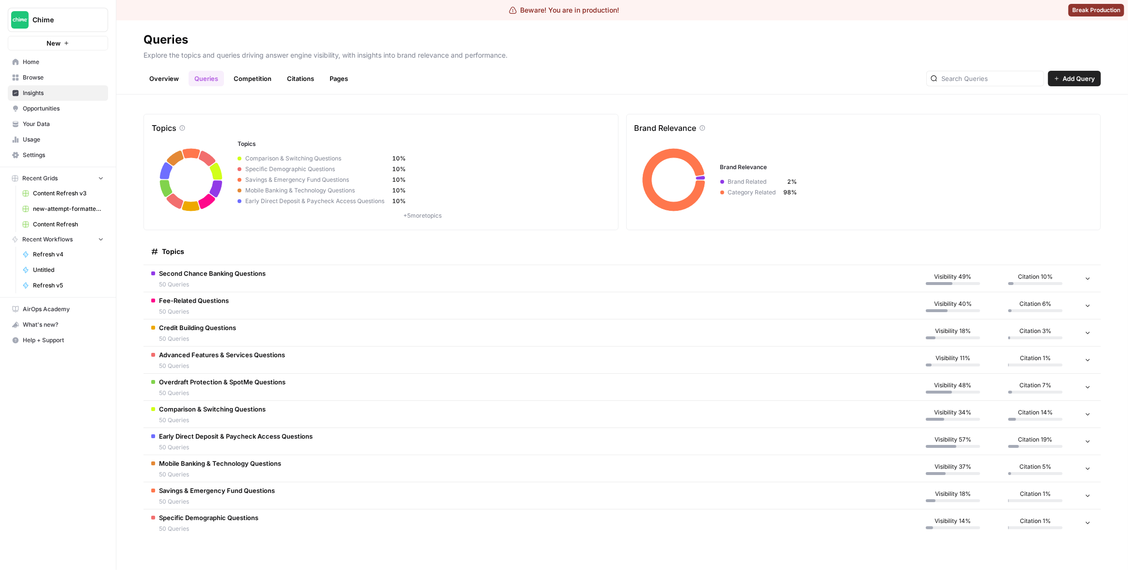
click at [312, 329] on td "Credit Building Questions 50 Queries" at bounding box center [527, 332] width 768 height 27
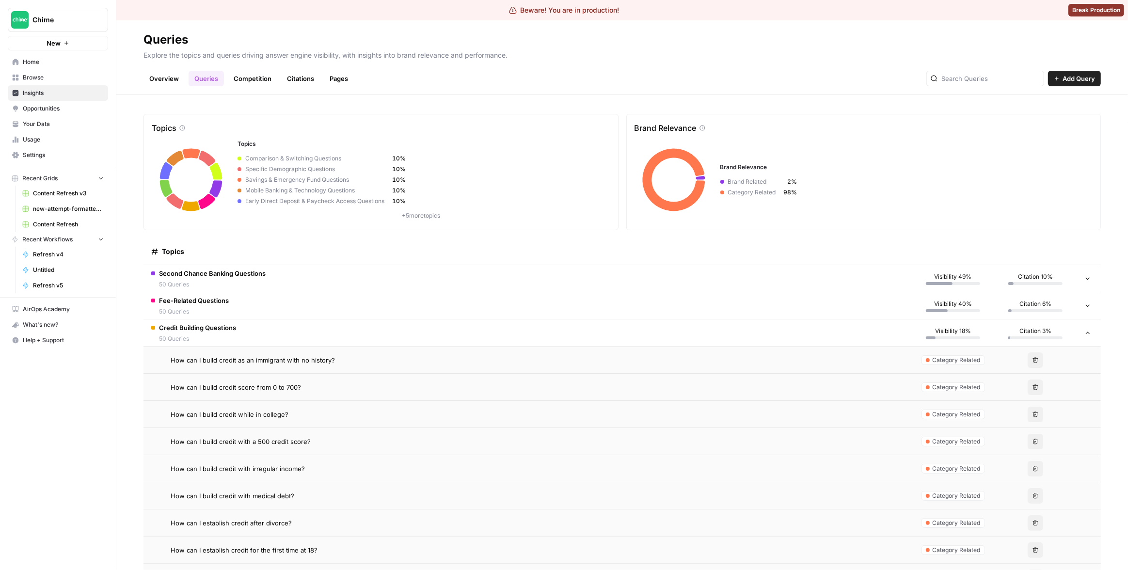
click at [347, 386] on div "How can I build credit score from 0 to 700?" at bounding box center [537, 387] width 733 height 10
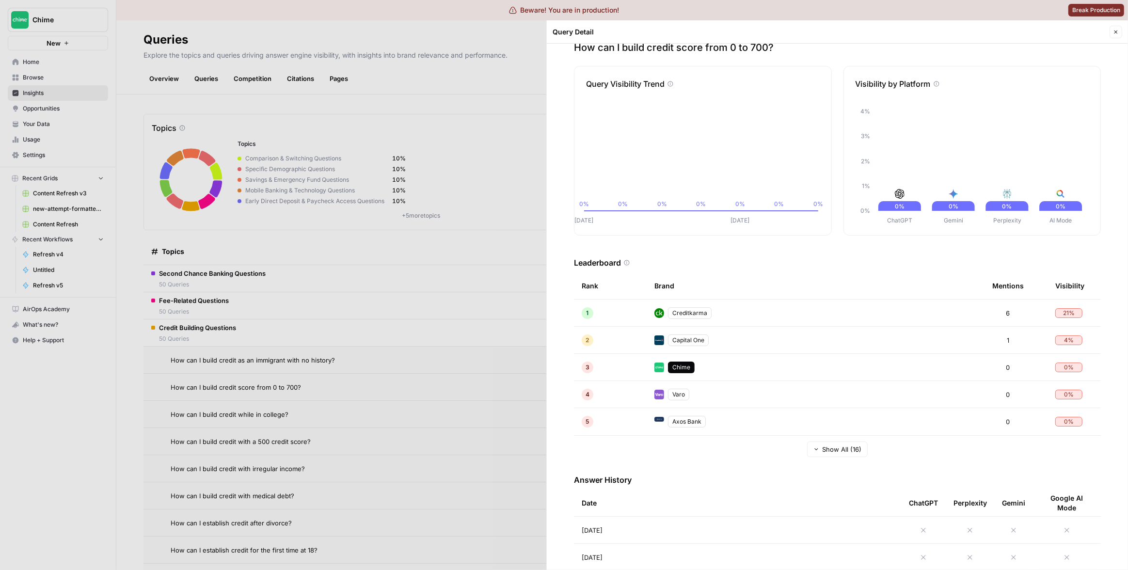
scroll to position [17, 0]
